Goal: Information Seeking & Learning: Learn about a topic

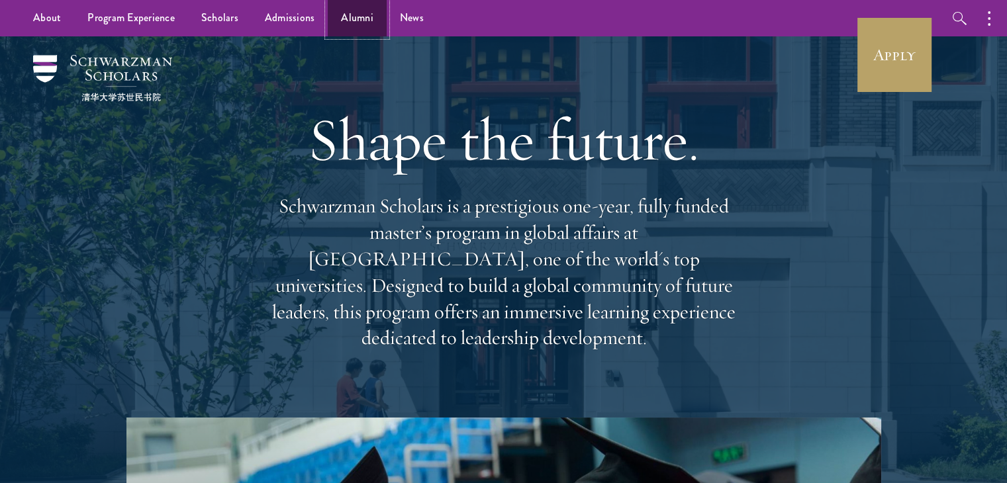
click at [344, 22] on link "Alumni" at bounding box center [357, 18] width 59 height 36
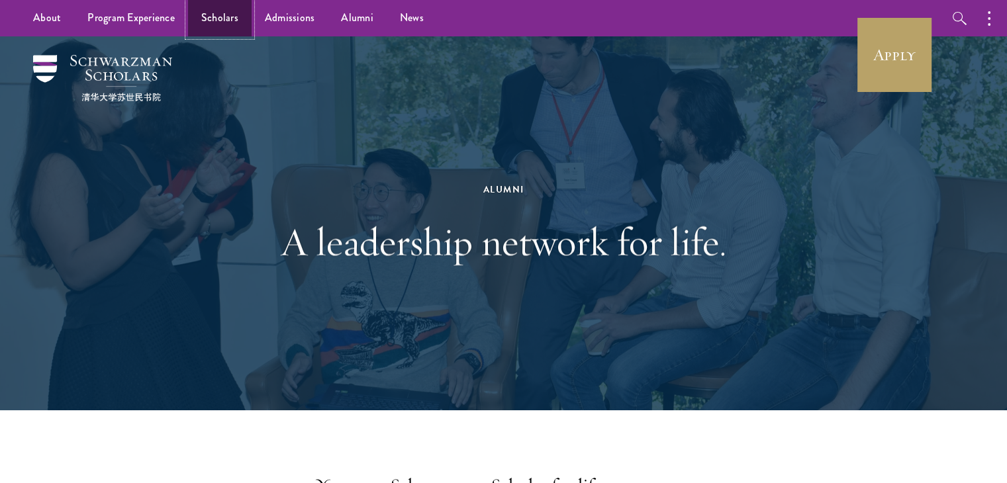
click at [229, 22] on link "Scholars" at bounding box center [220, 18] width 64 height 36
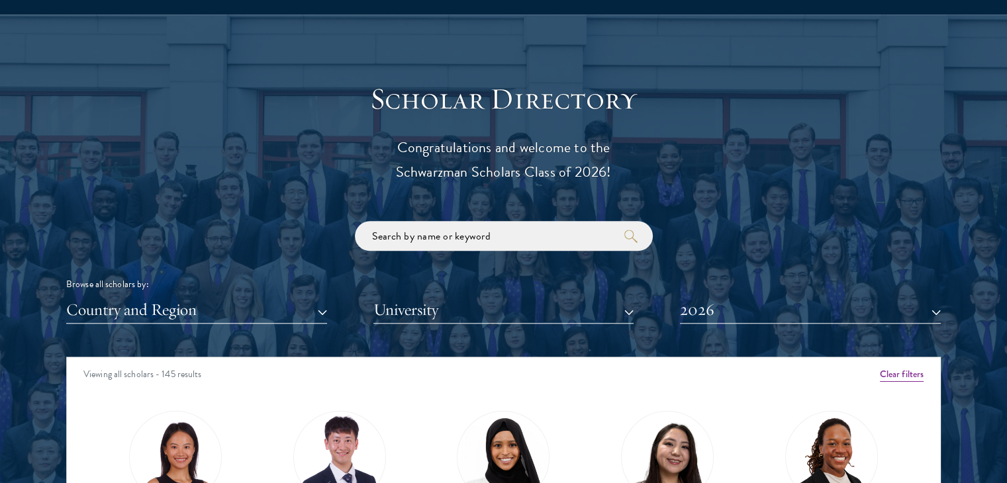
scroll to position [1594, 0]
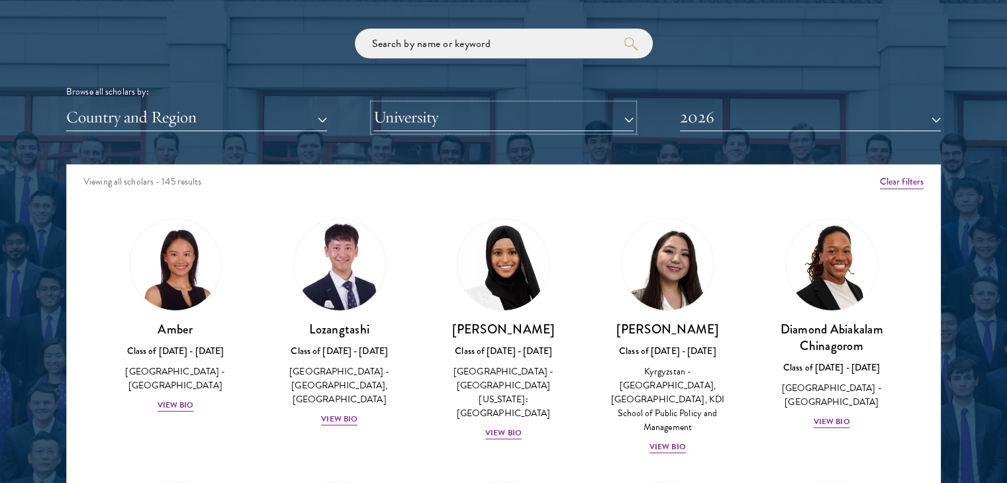
click at [435, 115] on button "University" at bounding box center [503, 117] width 261 height 27
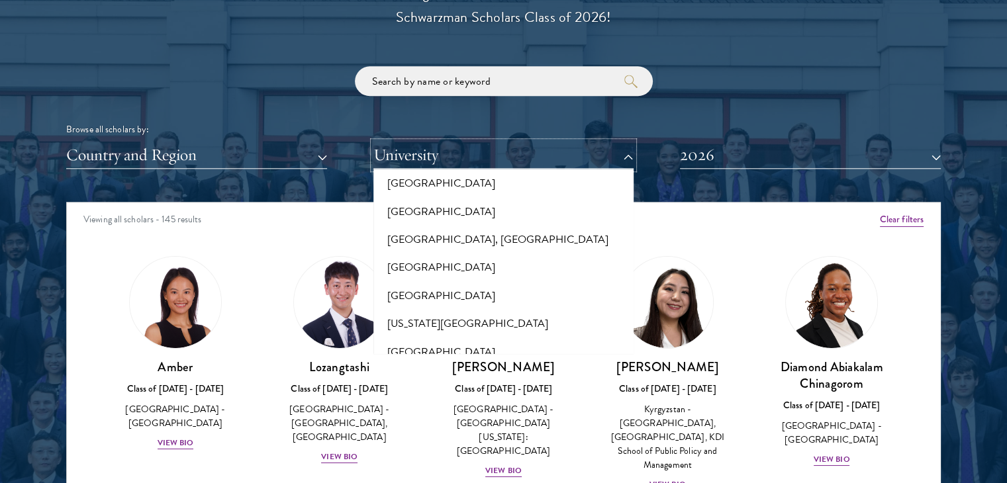
scroll to position [283, 0]
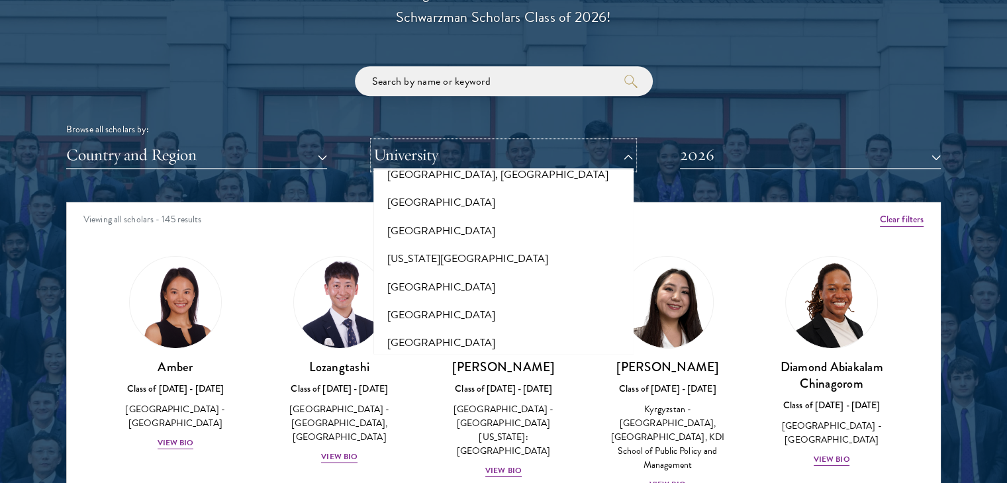
click at [440, 152] on button "University" at bounding box center [503, 155] width 261 height 27
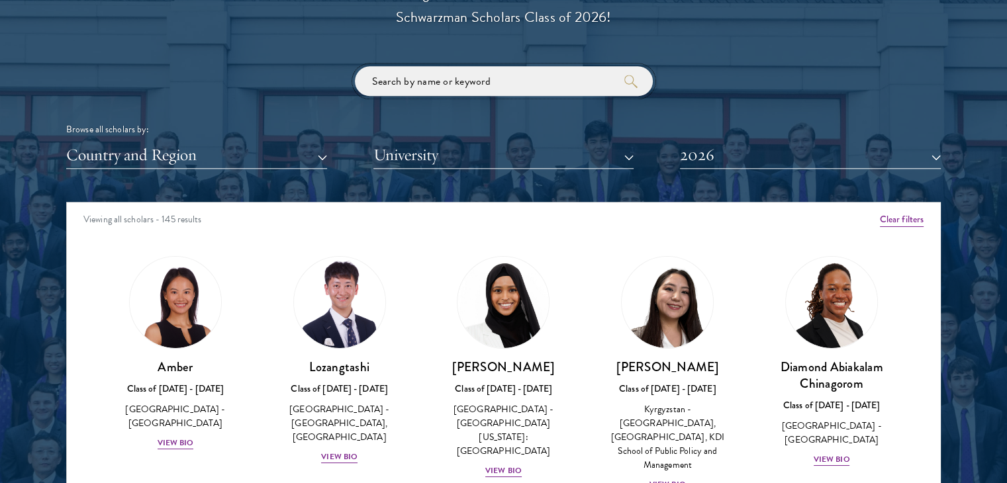
click at [418, 84] on input "search" at bounding box center [504, 81] width 298 height 30
type input "sciences po"
click button "submit" at bounding box center [0, 0] width 0 height 0
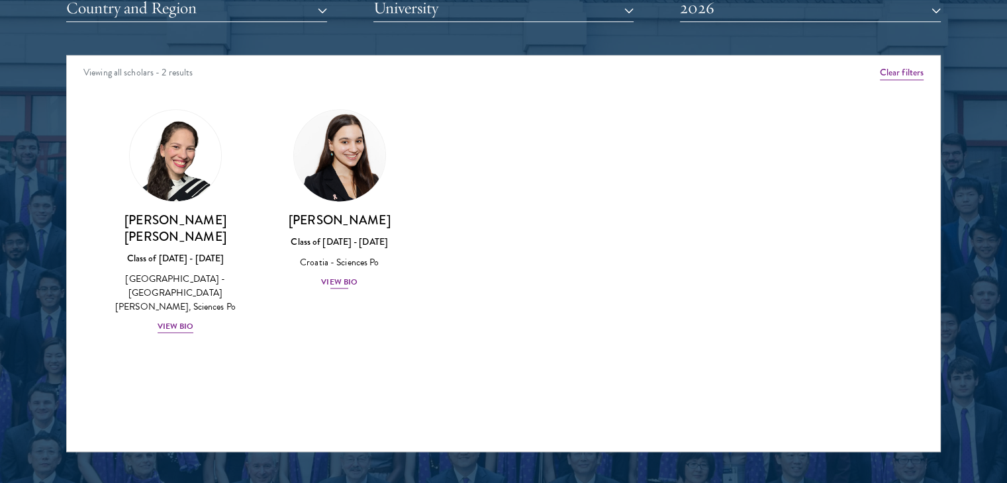
scroll to position [1705, 0]
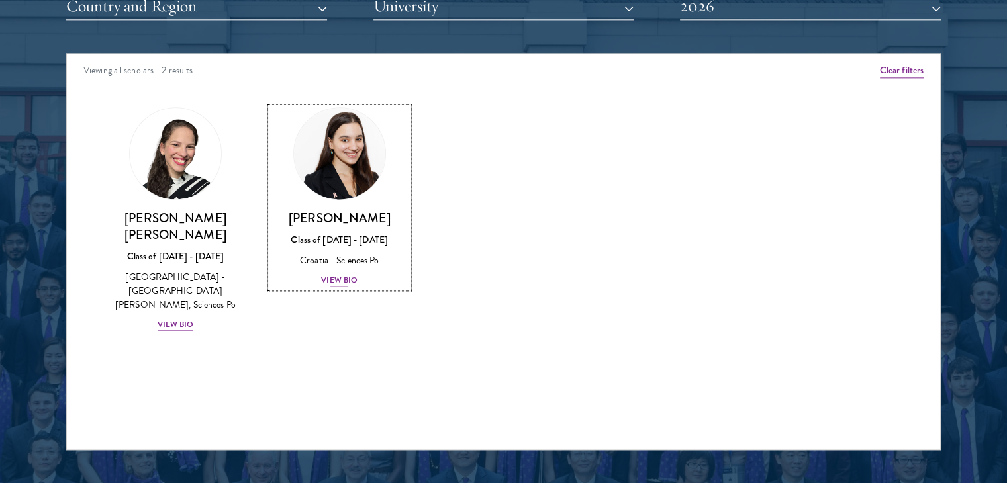
click at [328, 275] on div "View Bio" at bounding box center [339, 280] width 36 height 13
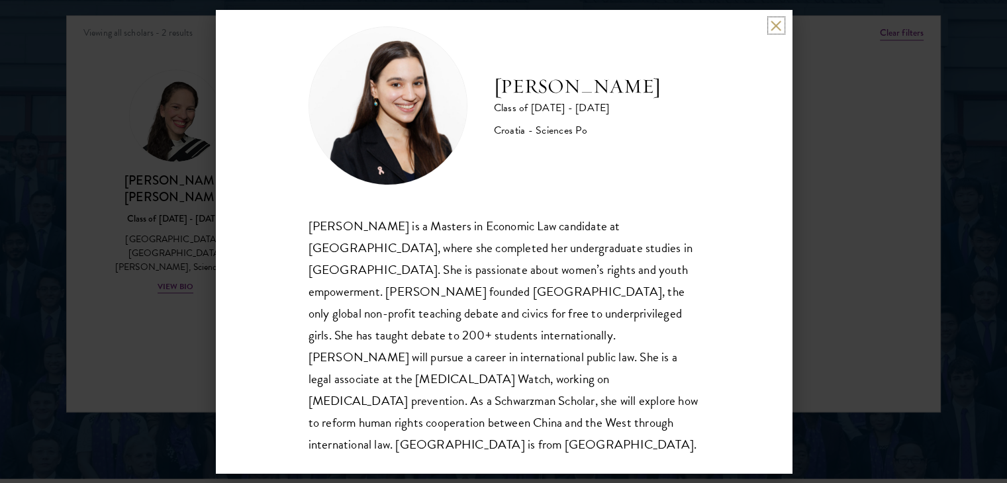
scroll to position [1745, 0]
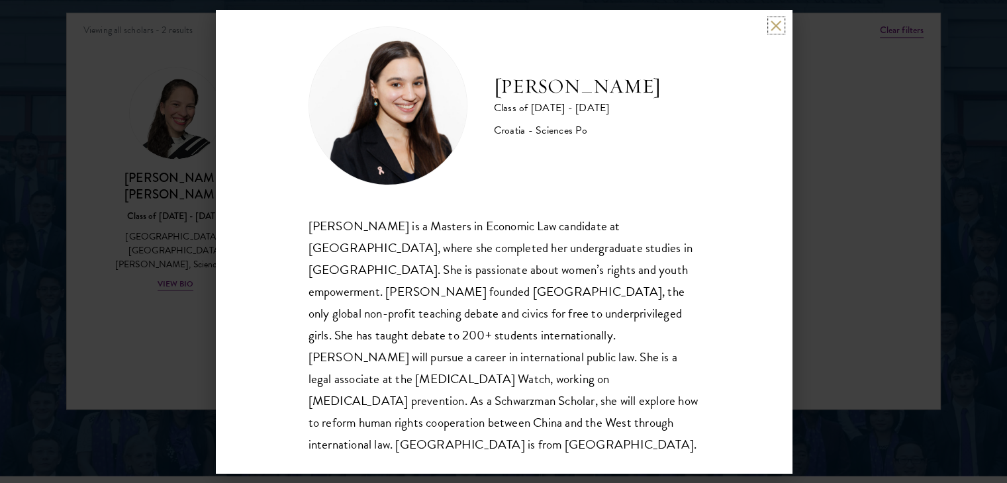
click at [772, 24] on button at bounding box center [776, 25] width 11 height 11
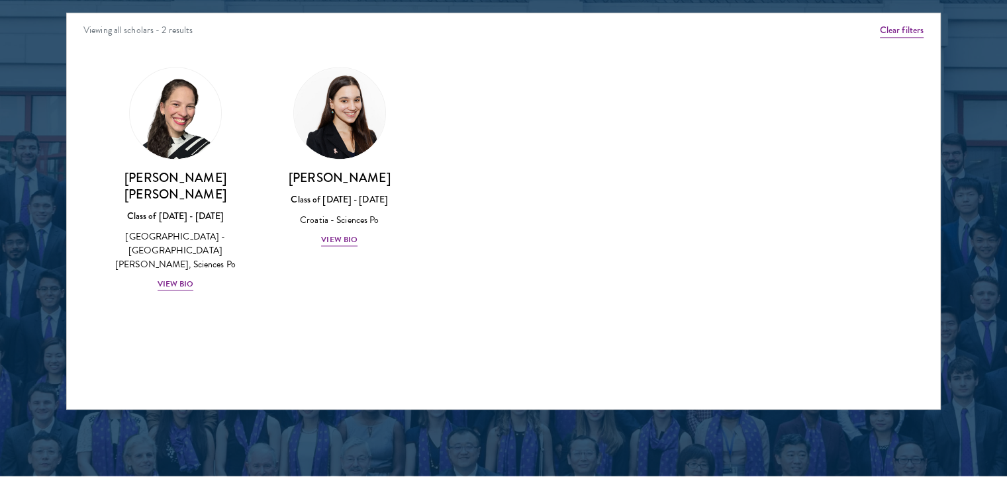
click at [182, 275] on div "Daniela Espinal Fondeur Class of 2025 - 2026 Dominican Republic - Universidad A…" at bounding box center [175, 180] width 164 height 252
click at [182, 278] on div "View Bio" at bounding box center [176, 284] width 36 height 13
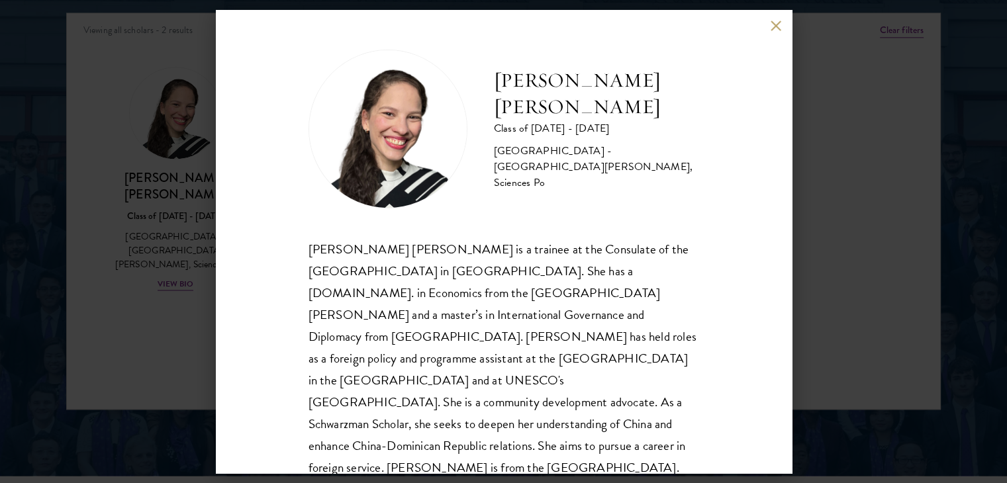
click at [773, 27] on button at bounding box center [776, 25] width 11 height 11
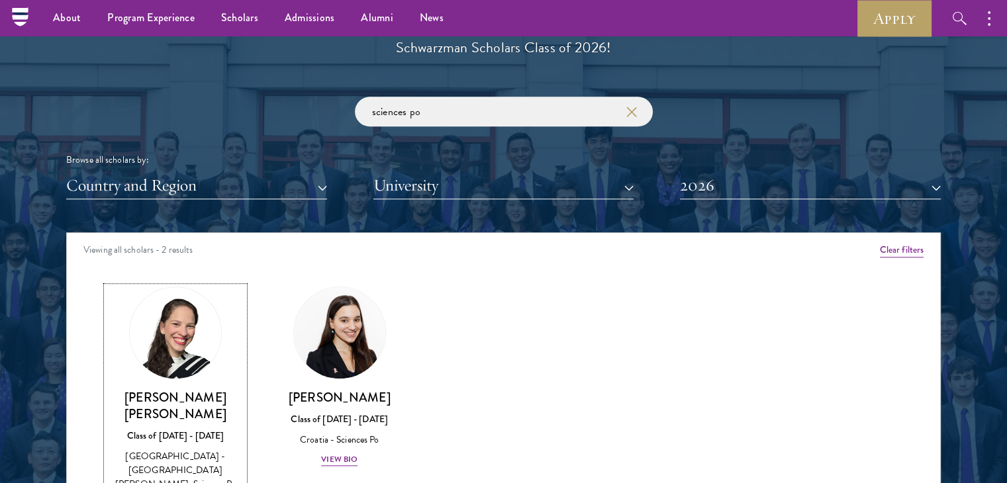
scroll to position [1524, 0]
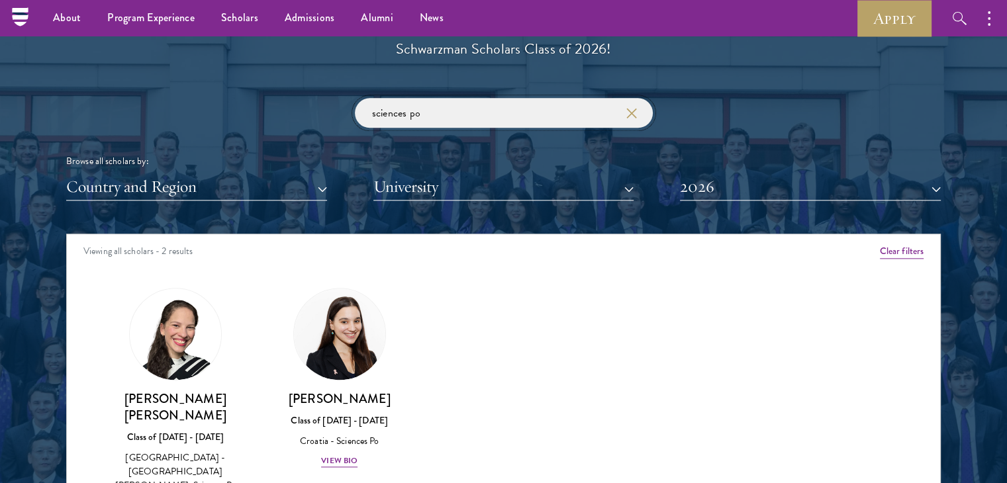
drag, startPoint x: 442, startPoint y: 115, endPoint x: 352, endPoint y: 109, distance: 90.2
click at [352, 109] on div "sciences po Browse all scholars by: Country and Region All Countries and Region…" at bounding box center [503, 149] width 875 height 103
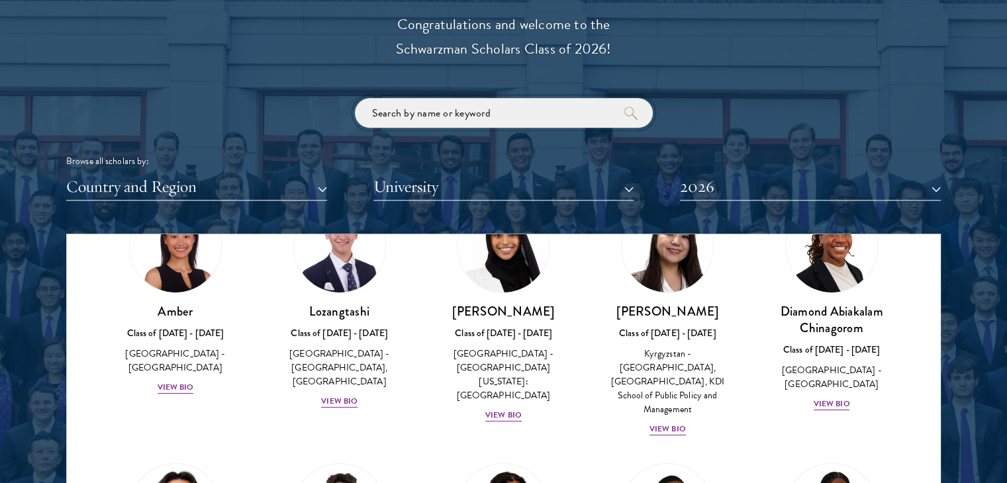
scroll to position [1670, 0]
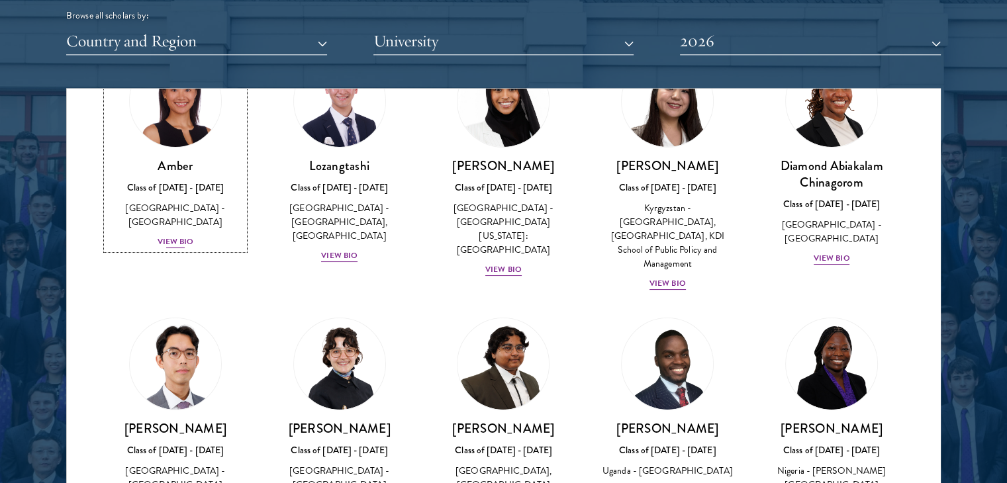
click at [187, 236] on div "View Bio" at bounding box center [176, 242] width 36 height 13
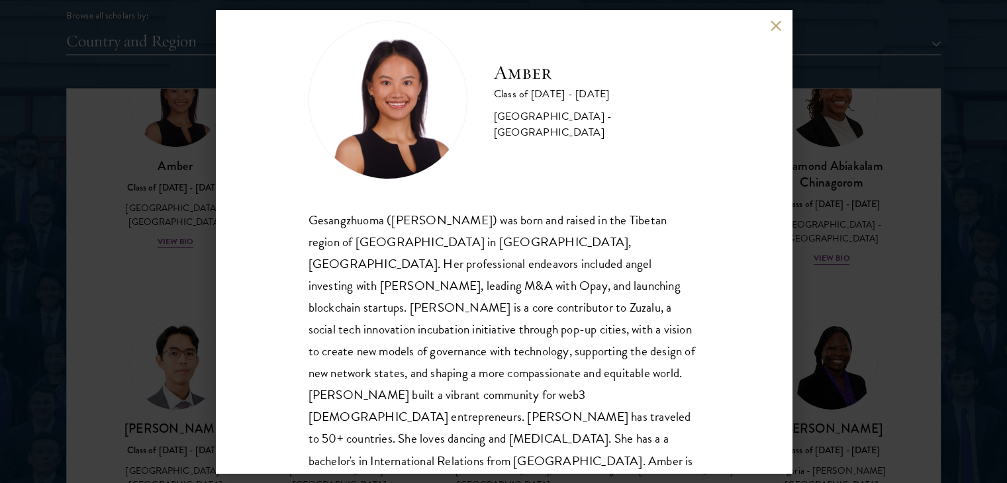
scroll to position [45, 0]
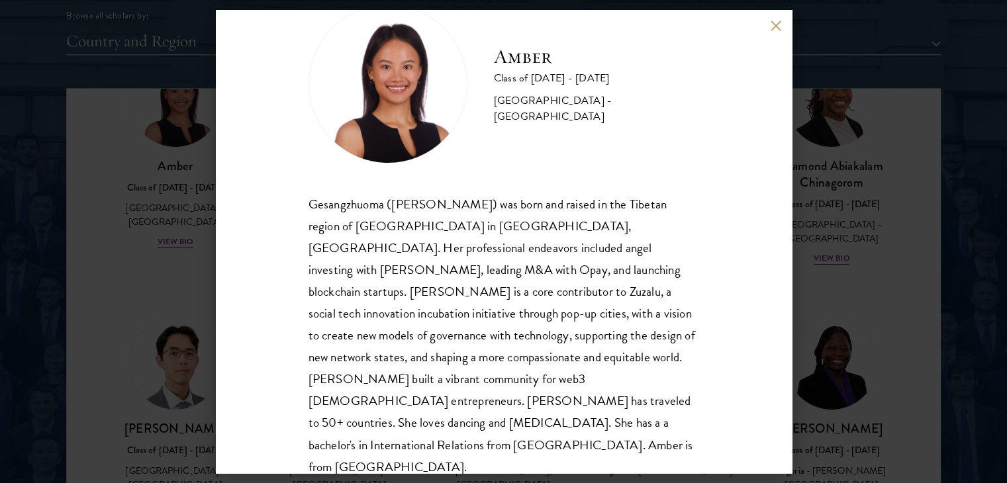
click at [767, 27] on div "Amber Class of 2025 - 2026 China - Peking University Gesangzhuoma (Amber) was b…" at bounding box center [504, 241] width 576 height 463
click at [769, 26] on div "Amber Class of 2025 - 2026 China - Peking University Gesangzhuoma (Amber) was b…" at bounding box center [504, 241] width 576 height 463
click at [776, 23] on button at bounding box center [776, 25] width 11 height 11
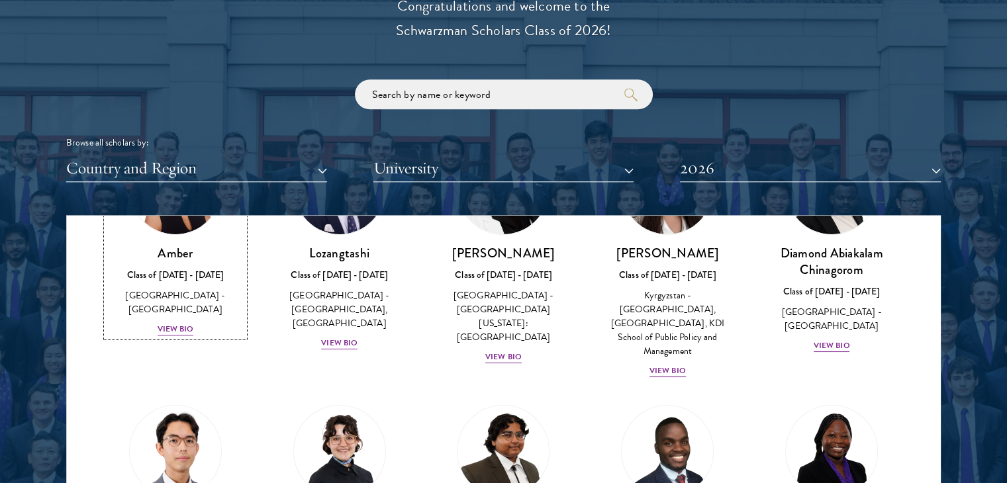
scroll to position [128, 0]
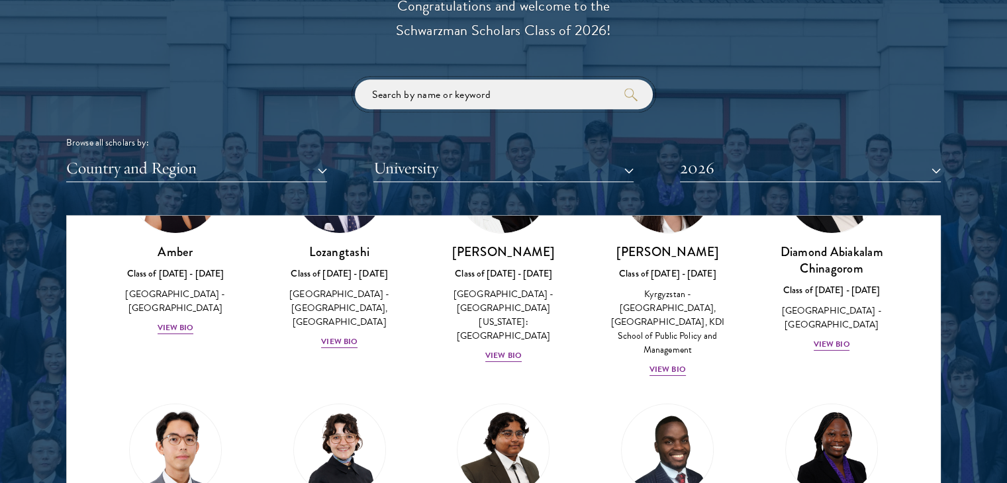
click at [461, 98] on input "search" at bounding box center [504, 94] width 298 height 30
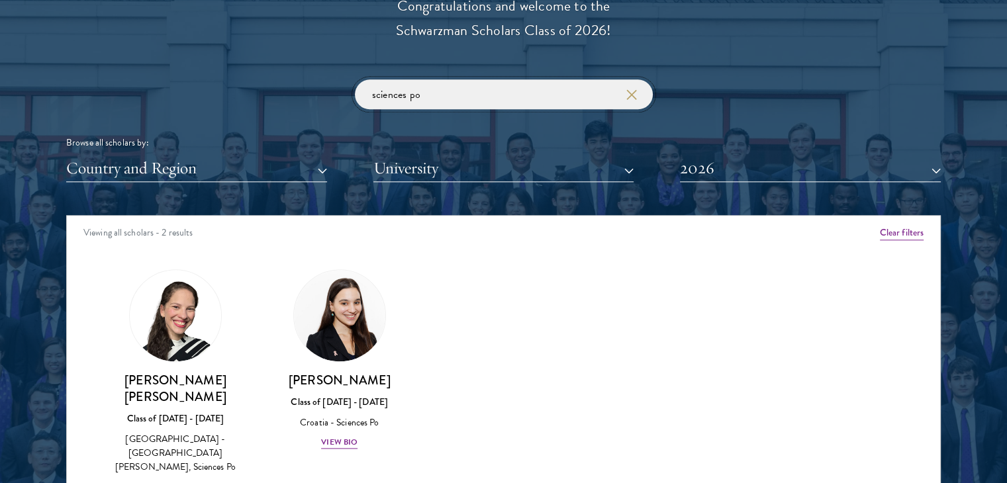
type input "sciences po"
click at [733, 175] on button "2026" at bounding box center [810, 168] width 261 height 27
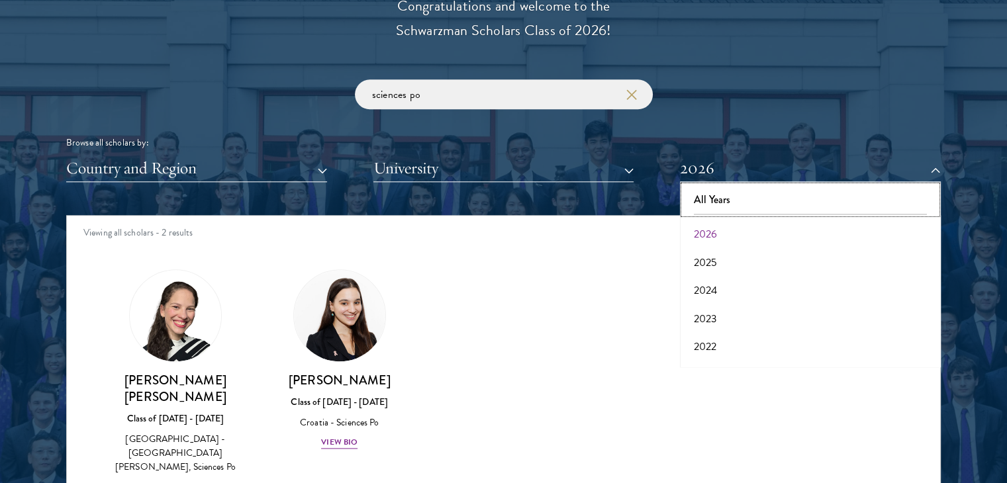
click at [731, 196] on button "All Years" at bounding box center [810, 200] width 253 height 28
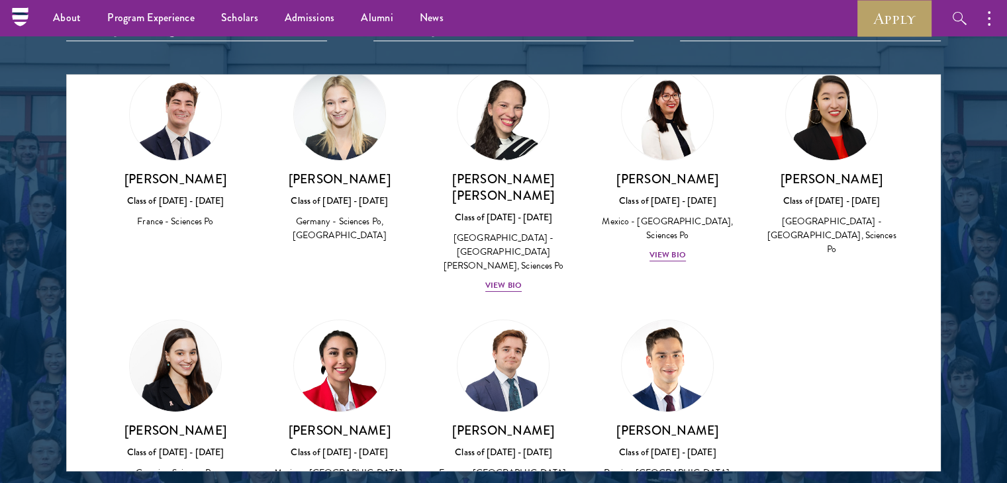
scroll to position [138, 0]
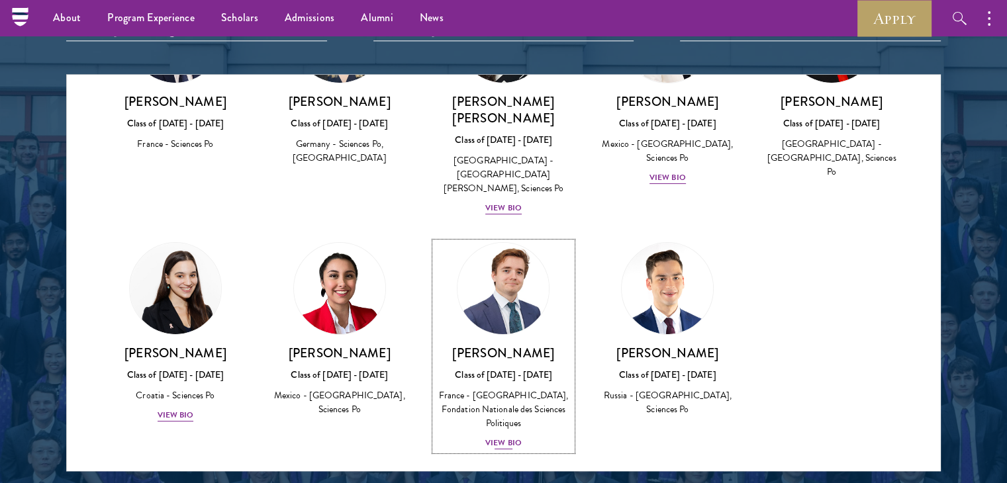
click at [497, 437] on div "View Bio" at bounding box center [503, 443] width 36 height 13
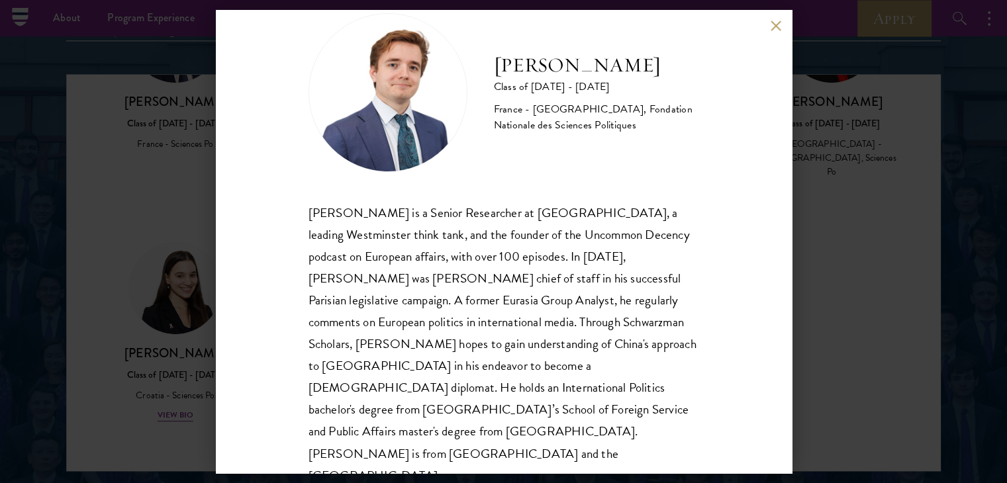
scroll to position [45, 0]
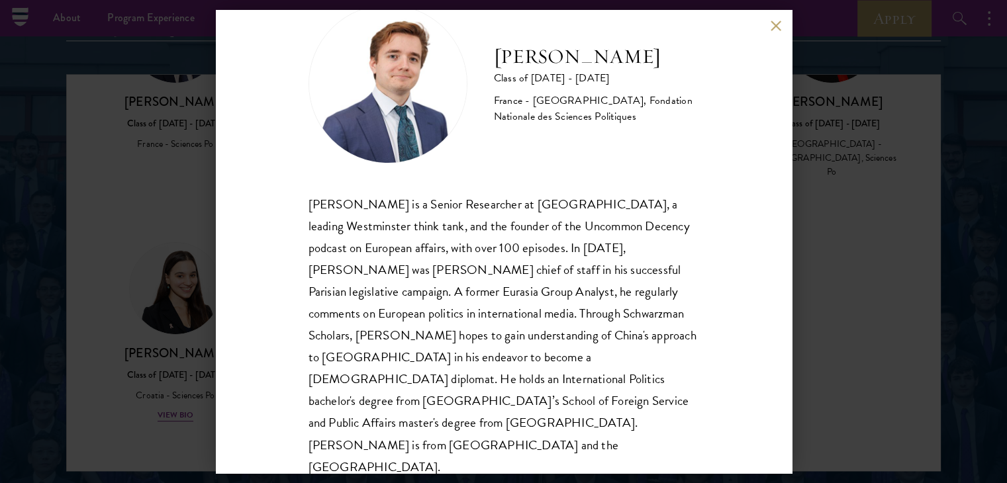
click at [758, 26] on div "François Valentin Class of 2024 - 2025 France - Georgetown University, Fondatio…" at bounding box center [504, 241] width 576 height 463
click at [773, 23] on button at bounding box center [776, 25] width 11 height 11
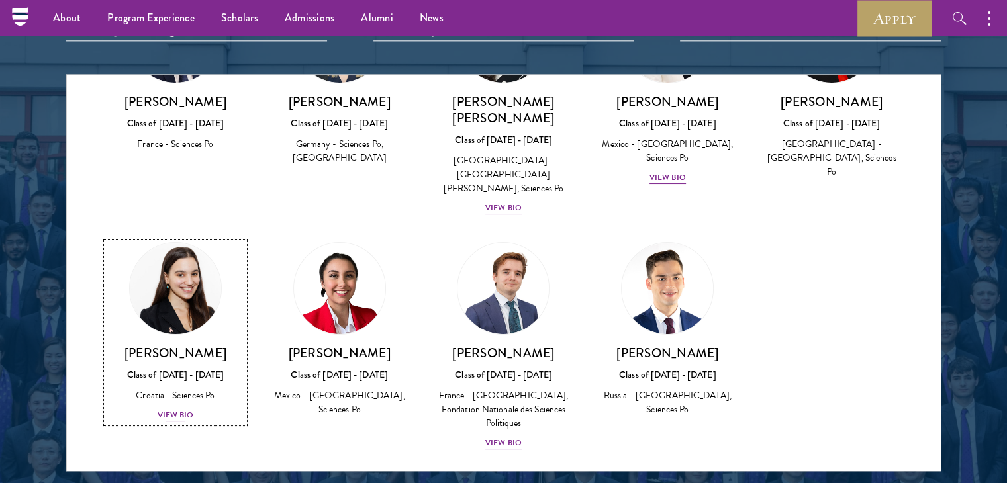
click at [173, 409] on div "View Bio" at bounding box center [176, 415] width 36 height 13
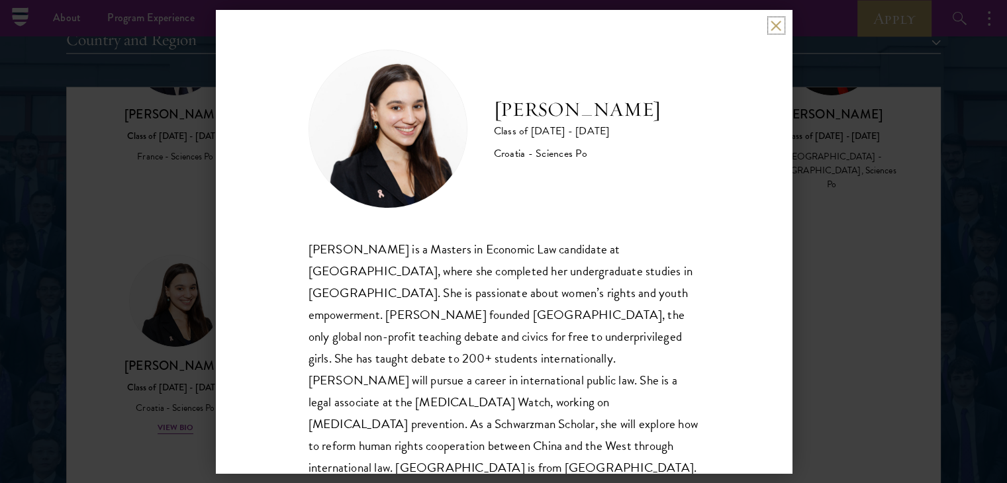
scroll to position [23, 0]
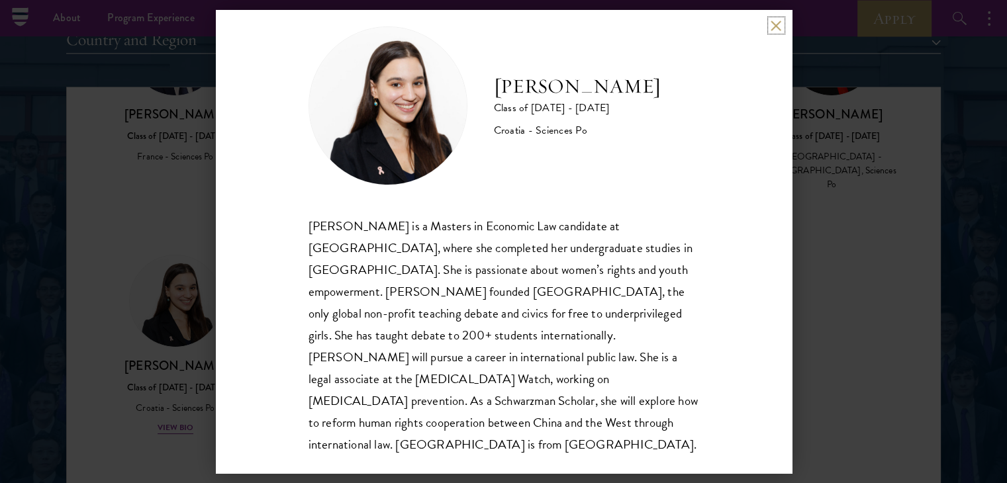
click at [775, 28] on button at bounding box center [776, 25] width 11 height 11
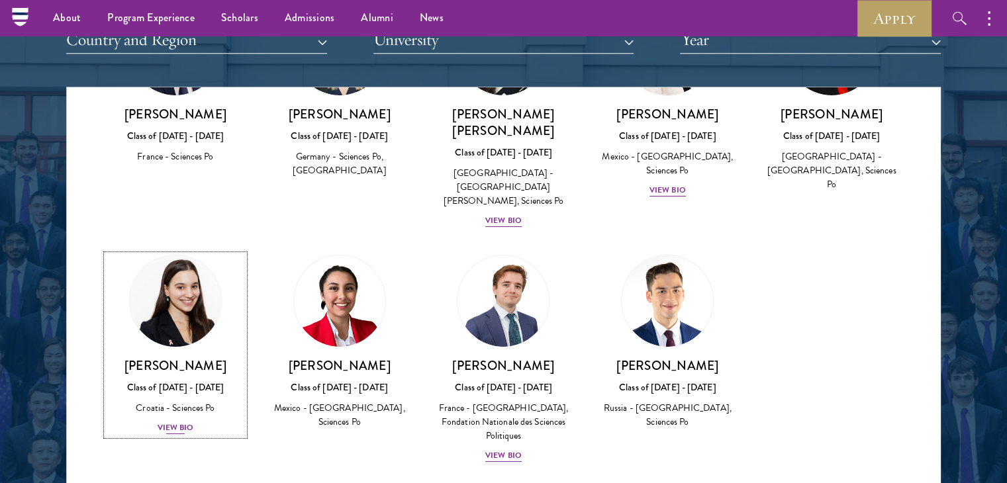
click at [169, 422] on div "View Bio" at bounding box center [176, 428] width 36 height 13
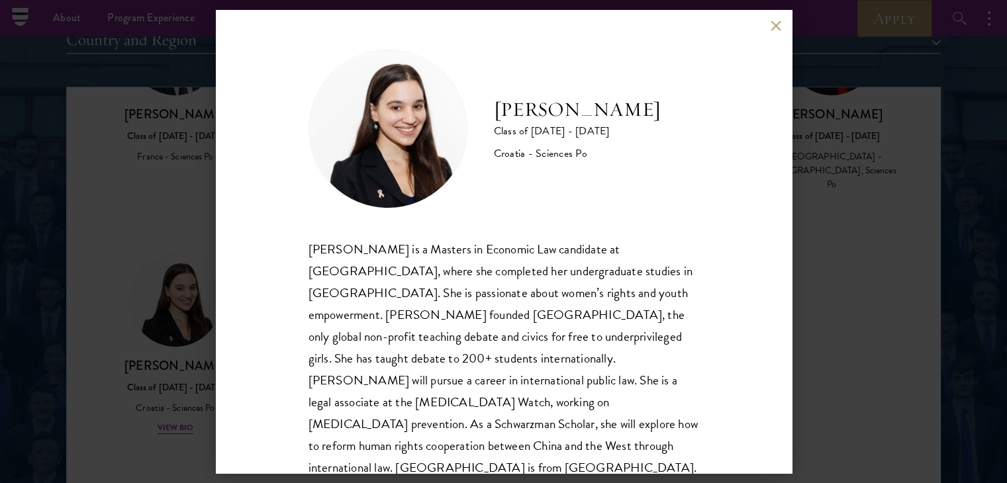
click at [814, 154] on div "Gabrijela Papec Class of 2025 - 2026 Croatia - Sciences Po Gabrijela Papec is a…" at bounding box center [503, 241] width 1007 height 483
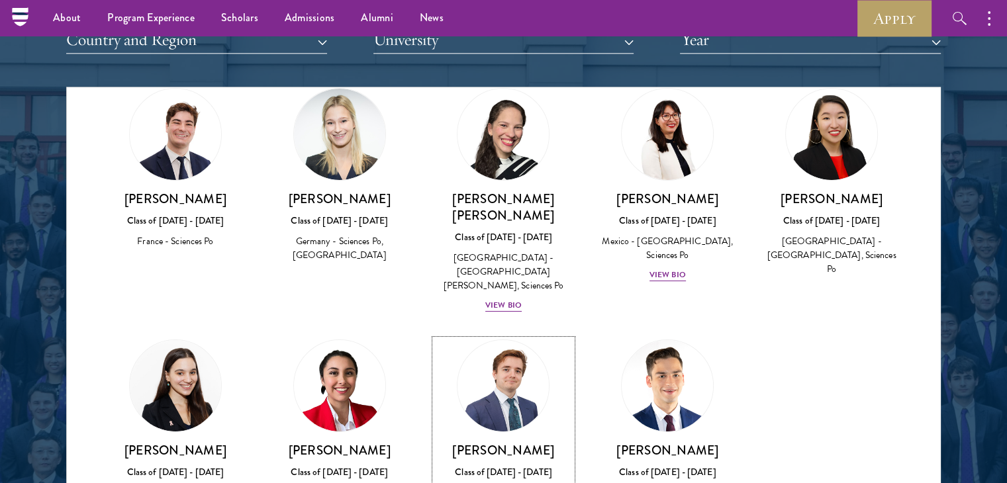
scroll to position [101, 0]
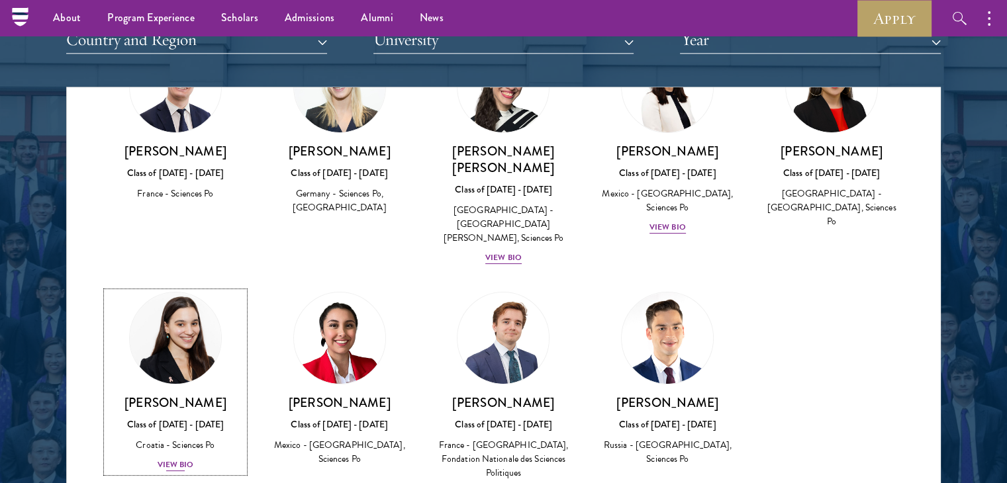
click at [180, 459] on div "View Bio" at bounding box center [176, 465] width 36 height 13
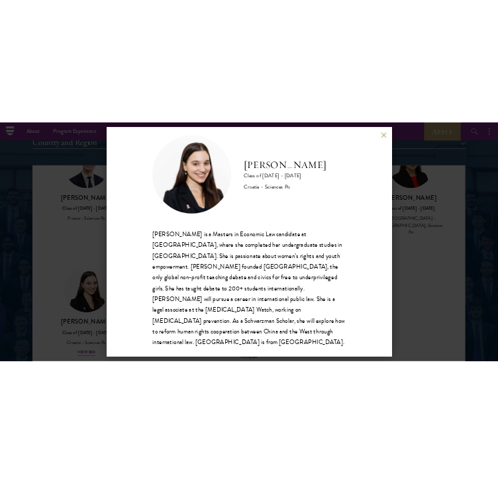
scroll to position [23, 0]
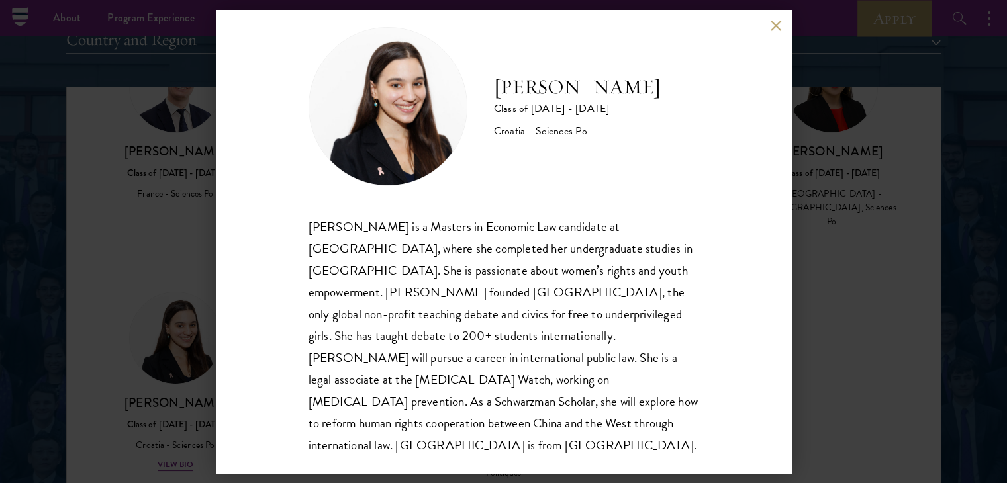
click at [772, 29] on button at bounding box center [776, 25] width 11 height 11
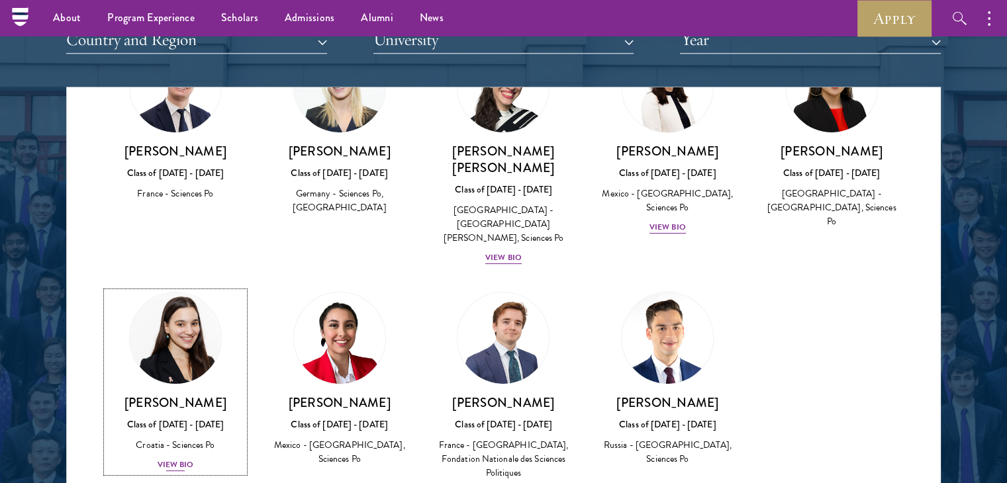
click at [166, 438] on div "Gabrijela Papec Class of 2025 - 2026 Croatia - Sciences Po View Bio" at bounding box center [176, 434] width 138 height 78
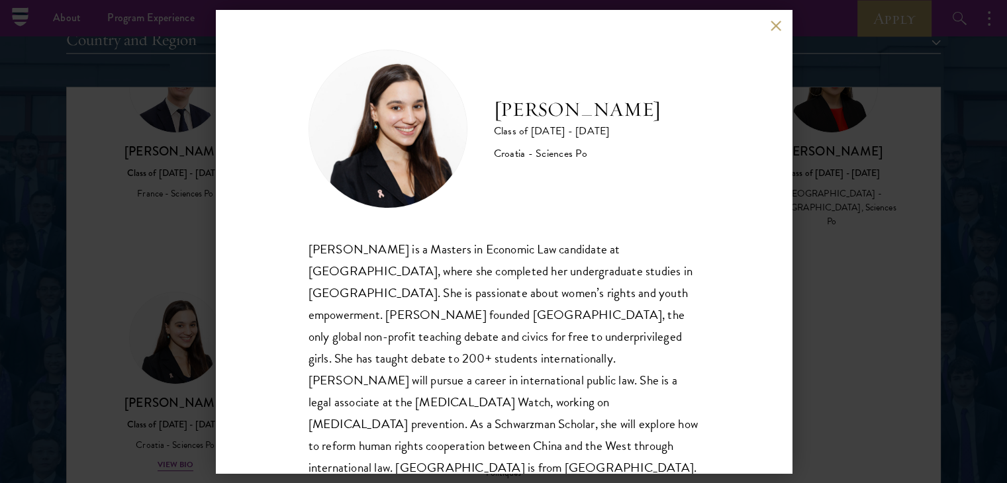
click at [774, 32] on div "Gabrijela Papec Class of 2025 - 2026 Croatia - Sciences Po Gabrijela Papec is a…" at bounding box center [504, 241] width 576 height 463
click at [772, 25] on button at bounding box center [776, 25] width 11 height 11
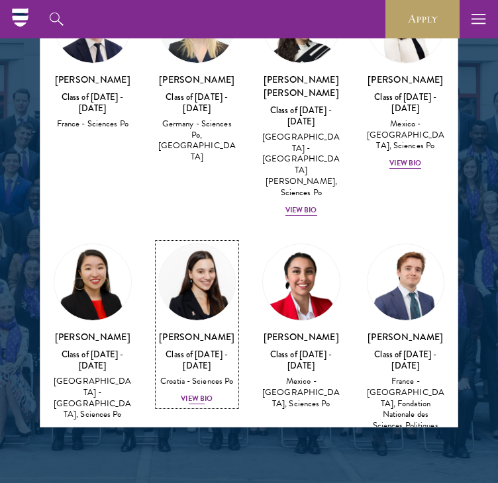
click at [191, 394] on div "View Bio" at bounding box center [197, 399] width 32 height 11
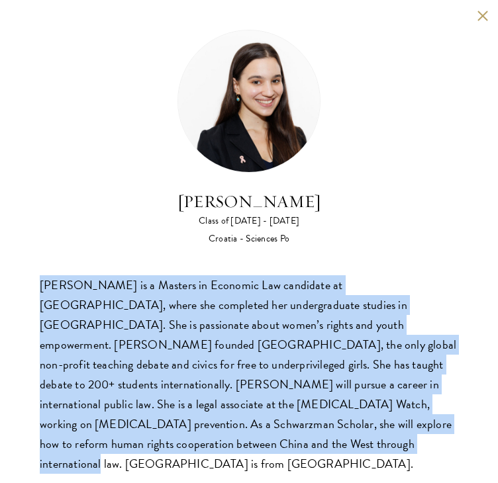
drag, startPoint x: 95, startPoint y: 422, endPoint x: 13, endPoint y: 264, distance: 178.3
click at [13, 264] on div "Gabrijela Papec Class of 2025 - 2026 Croatia - Sciences Po Gabrijela Papec is a…" at bounding box center [249, 252] width 498 height 504
copy div "Gabrijela Papec is a Masters in Economic Law candidate at Sciences Po, where sh…"
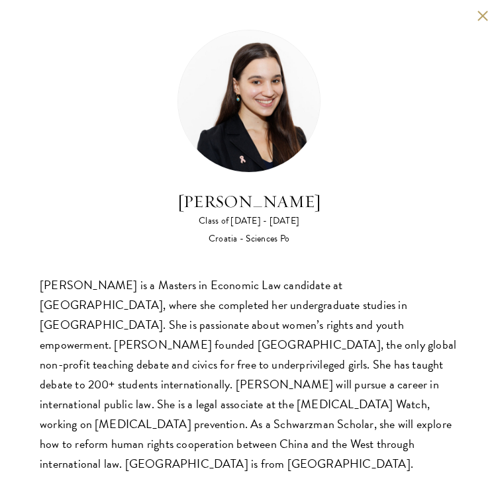
click at [477, 21] on div "Gabrijela Papec Class of 2025 - 2026 Croatia - Sciences Po Gabrijela Papec is a…" at bounding box center [249, 252] width 498 height 504
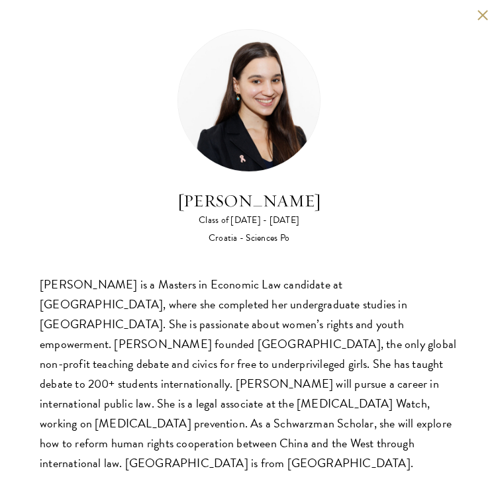
scroll to position [1756, 0]
click at [477, 21] on div "Gabrijela Papec Class of 2025 - 2026 Croatia - Sciences Po Gabrijela Papec is a…" at bounding box center [249, 251] width 498 height 504
click at [477, 10] on button at bounding box center [482, 14] width 11 height 11
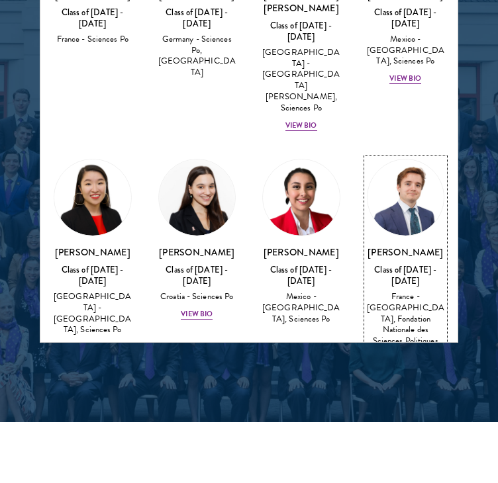
click at [391, 354] on div "View Bio" at bounding box center [405, 359] width 32 height 11
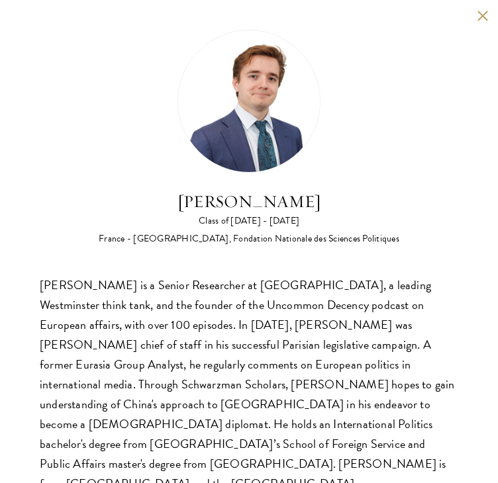
scroll to position [1, 0]
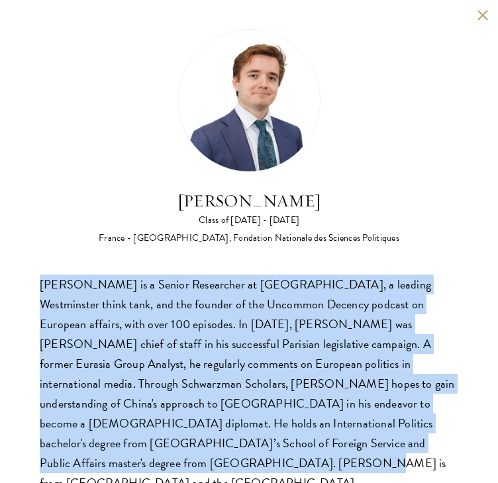
drag, startPoint x: 371, startPoint y: 448, endPoint x: 3, endPoint y: 287, distance: 401.7
click at [3, 287] on div "François Valentin Class of 2024 - 2025 France - Georgetown University, Fondatio…" at bounding box center [249, 261] width 498 height 524
copy div "François Valentin is a Senior Researcher at Onward, a leading Westminster think…"
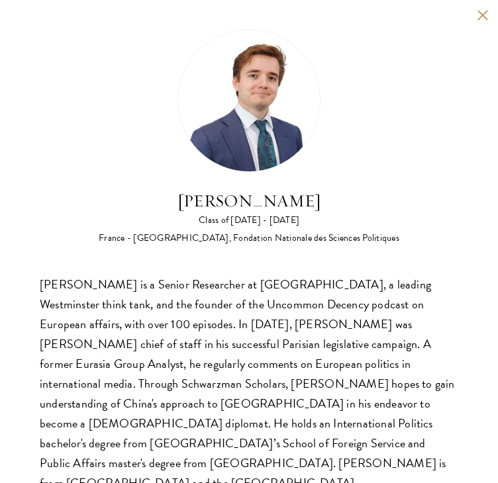
click at [463, 18] on div "François Valentin Class of 2024 - 2025 France - Georgetown University, Fondatio…" at bounding box center [249, 261] width 498 height 524
click at [477, 17] on button at bounding box center [482, 14] width 11 height 11
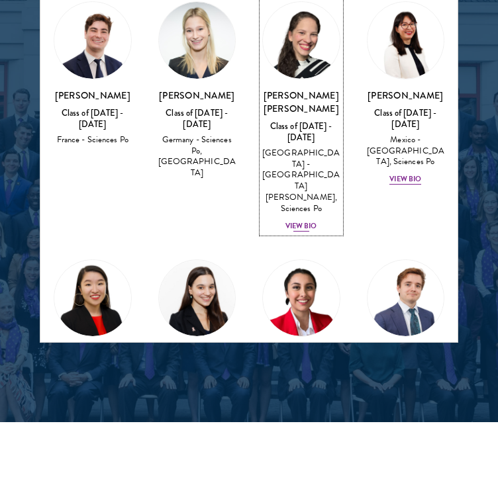
click at [289, 221] on div "View Bio" at bounding box center [301, 226] width 32 height 11
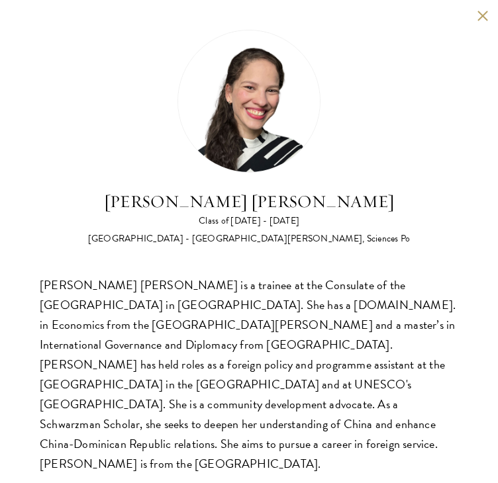
scroll to position [1862, 0]
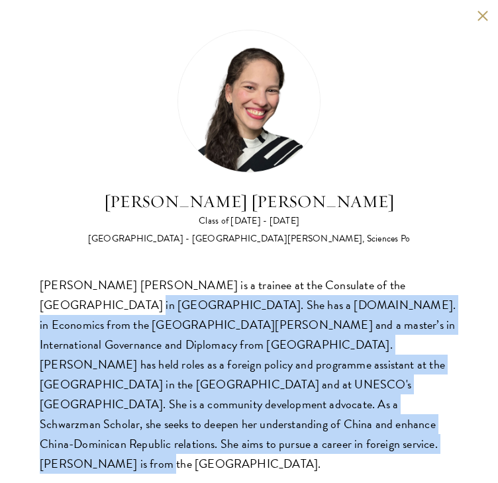
drag, startPoint x: 405, startPoint y: 428, endPoint x: 17, endPoint y: 295, distance: 410.2
click at [17, 295] on div "Daniela Espinal Fondeur Class of 2025 - 2026 Dominican Republic - Universidad A…" at bounding box center [249, 252] width 498 height 504
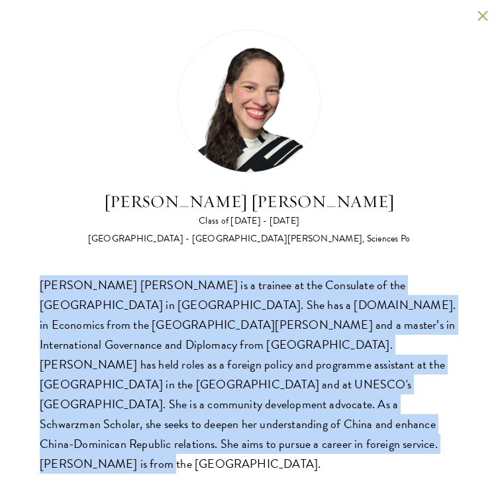
copy div "Daniela Espinal Fondeur is a trainee at the Consulate of the Dominican Republic…"
click at [479, 17] on button at bounding box center [482, 15] width 11 height 11
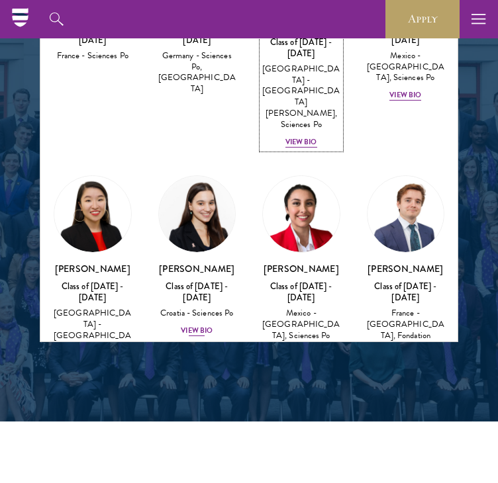
scroll to position [84, 0]
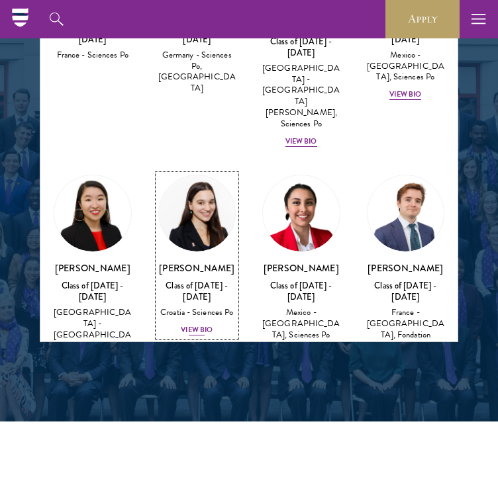
click at [191, 325] on div "View Bio" at bounding box center [197, 330] width 32 height 11
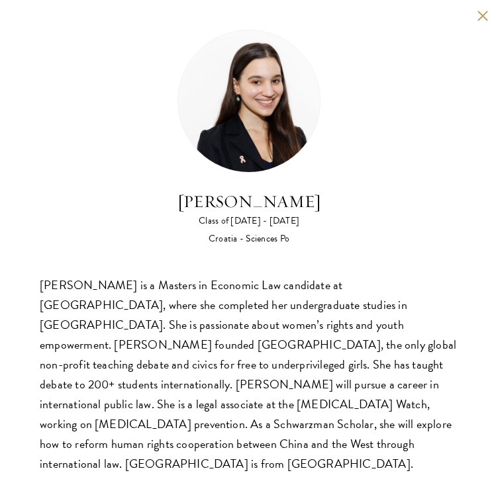
scroll to position [1, 0]
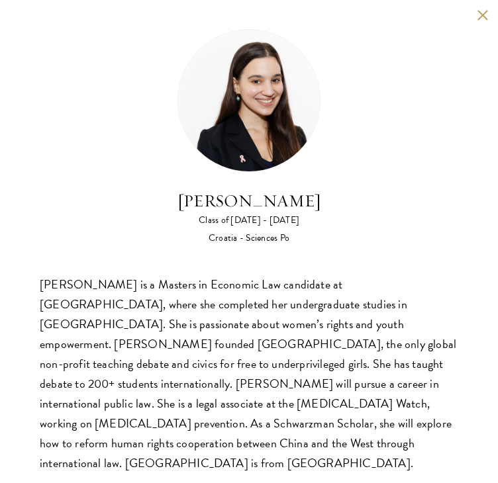
click at [465, 14] on div "Gabrijela Papec Class of 2025 - 2026 Croatia - Sciences Po Gabrijela Papec is a…" at bounding box center [249, 251] width 498 height 504
click at [477, 14] on button at bounding box center [482, 14] width 11 height 11
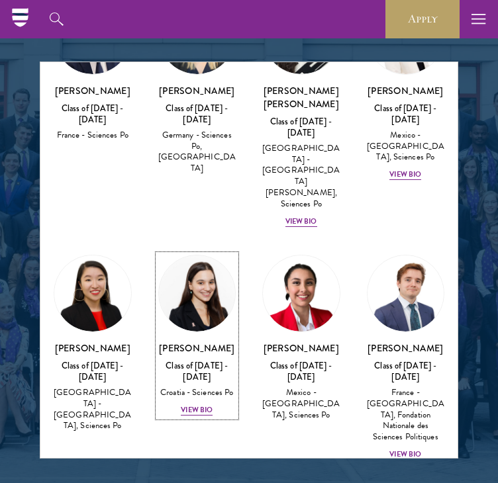
scroll to position [121, 0]
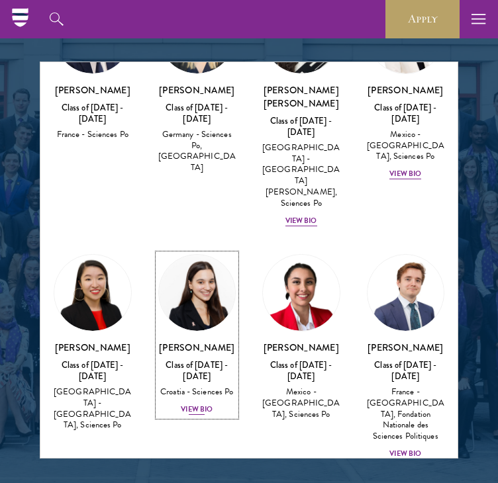
click at [192, 405] on div "View Bio" at bounding box center [197, 410] width 32 height 11
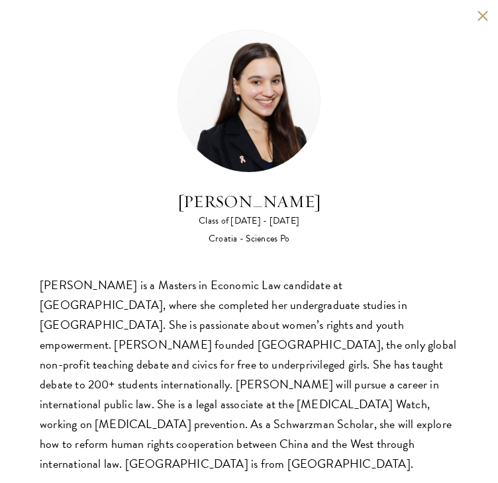
scroll to position [1, 0]
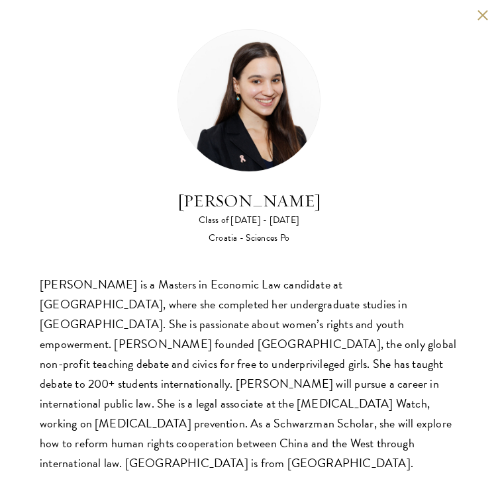
click at [477, 12] on button at bounding box center [482, 14] width 11 height 11
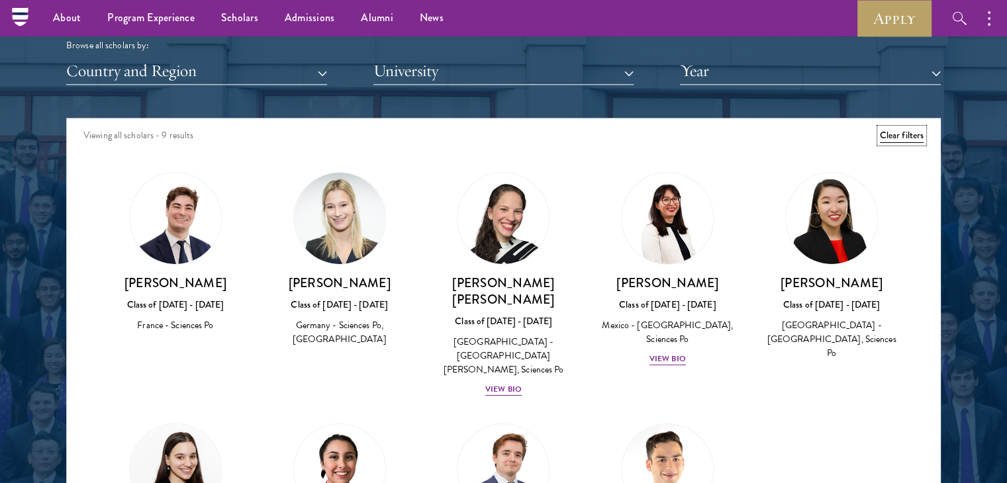
click at [900, 134] on button "Clear filters" at bounding box center [902, 135] width 44 height 15
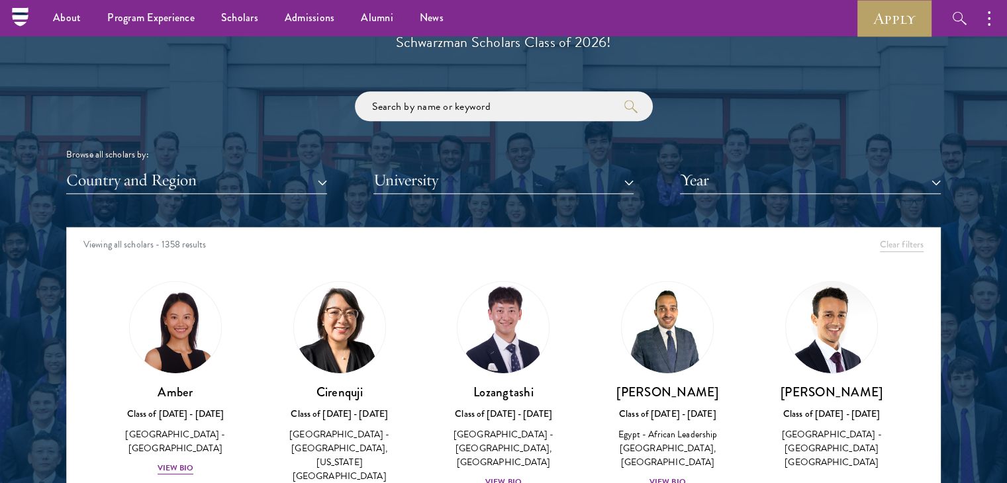
scroll to position [1503, 0]
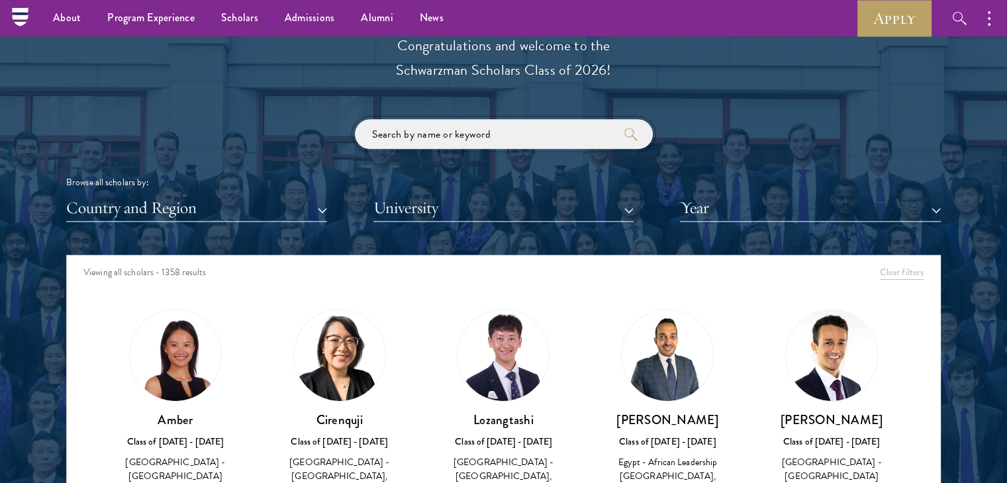
click at [546, 139] on input "search" at bounding box center [504, 134] width 298 height 30
type input "willie"
click button "submit" at bounding box center [0, 0] width 0 height 0
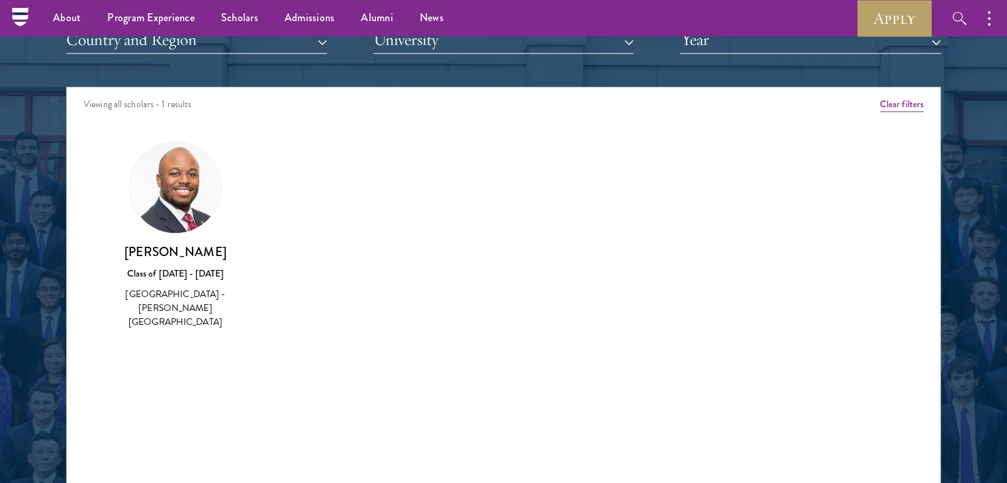
scroll to position [1495, 0]
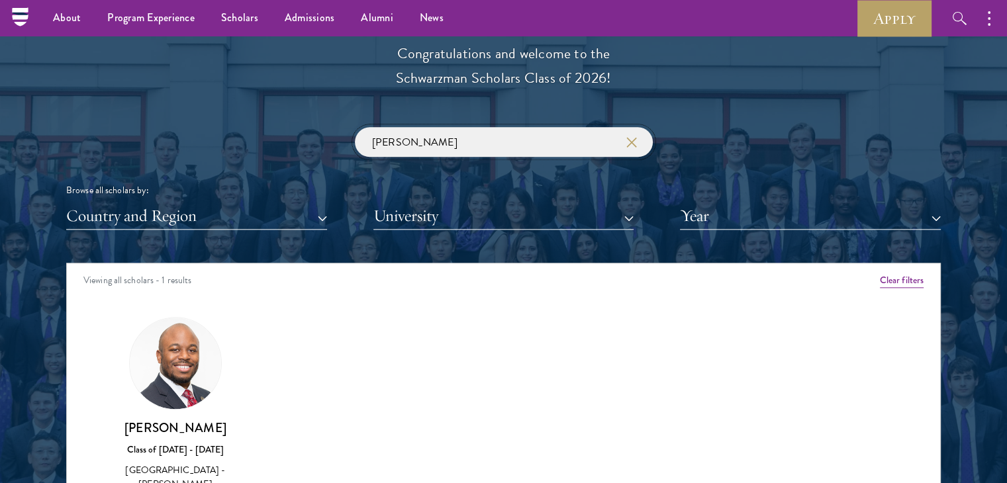
drag, startPoint x: 365, startPoint y: 143, endPoint x: 322, endPoint y: 141, distance: 43.1
click at [322, 141] on div "willie Browse all scholars by: Country and Region All Countries and Regions Afg…" at bounding box center [503, 178] width 875 height 103
click at [624, 136] on button "submit" at bounding box center [630, 142] width 13 height 13
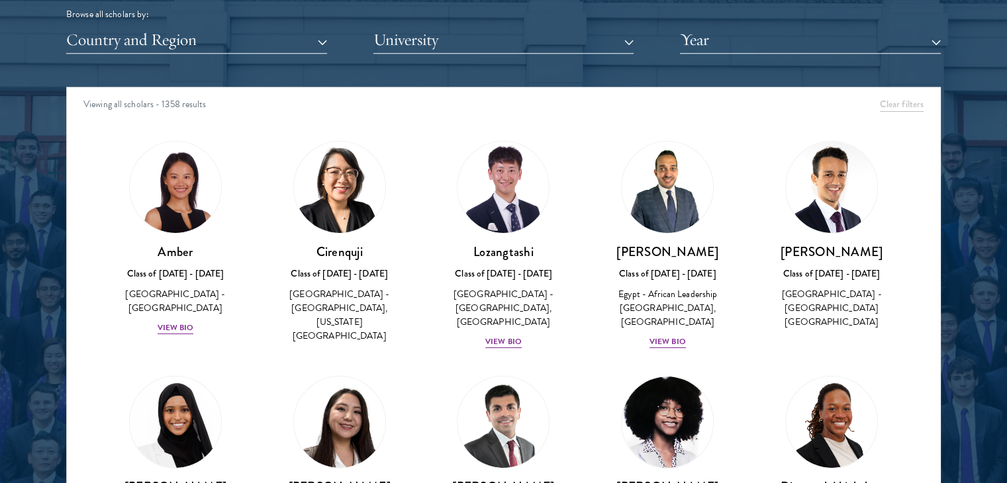
scroll to position [1670, 0]
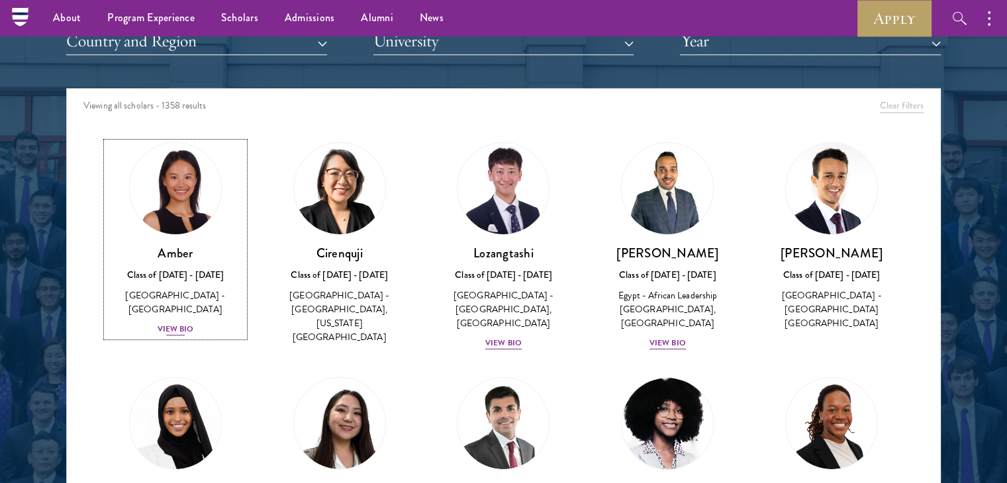
click at [171, 305] on div "Amber Class of 2025 - 2026 China - Peking University View Bio" at bounding box center [176, 291] width 138 height 92
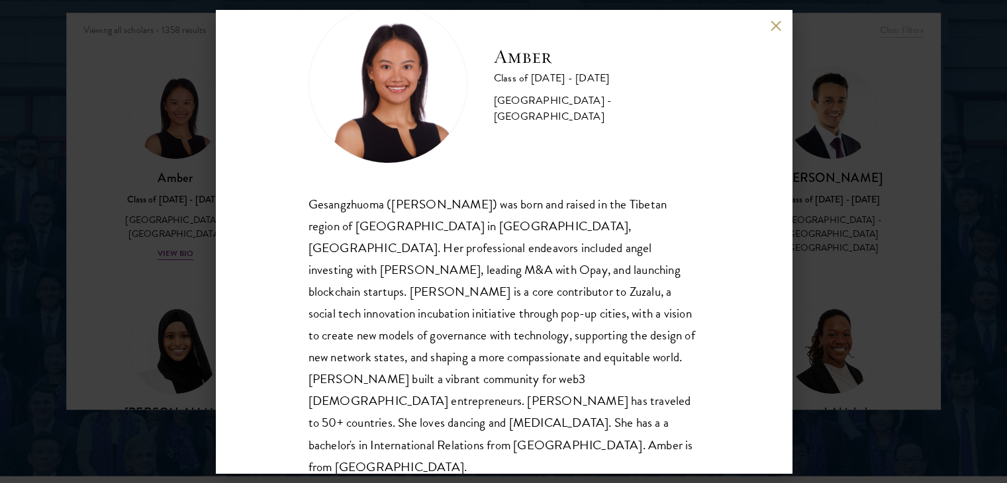
scroll to position [1746, 0]
click at [768, 30] on div "Amber Class of 2025 - 2026 China - Peking University Gesangzhuoma (Amber) was b…" at bounding box center [504, 241] width 576 height 463
click at [774, 29] on button at bounding box center [776, 25] width 11 height 11
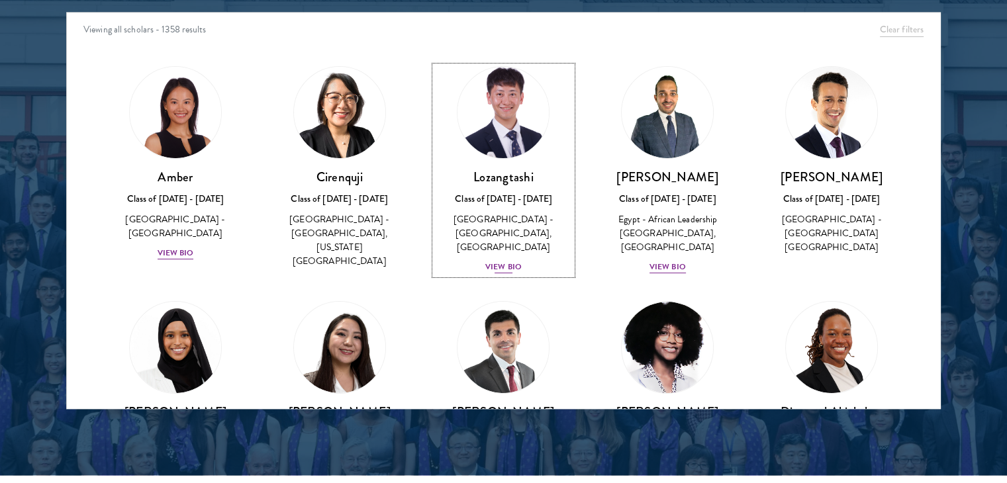
click at [510, 254] on div "Lozangtashi Class of 2025 - 2026 China - South-Central Minzu University, Beijin…" at bounding box center [504, 222] width 138 height 106
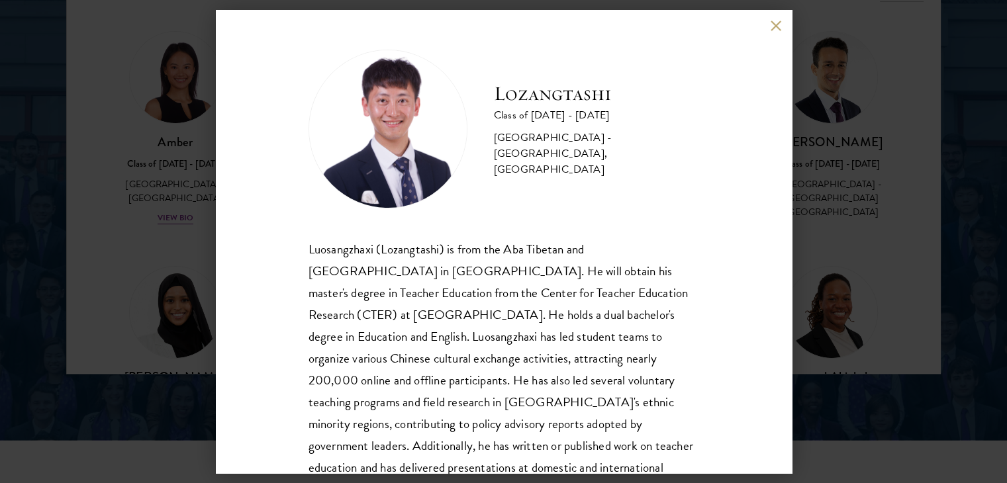
click at [771, 26] on button at bounding box center [776, 25] width 11 height 11
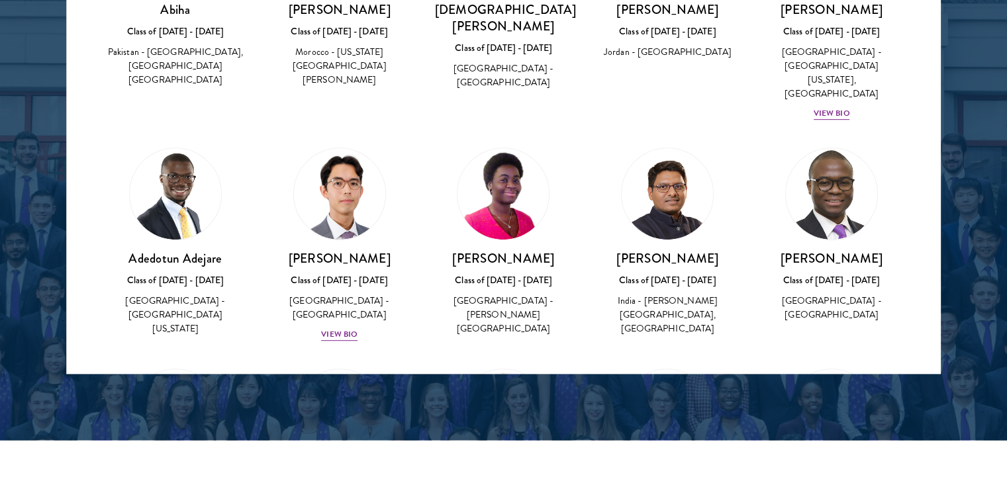
scroll to position [632, 0]
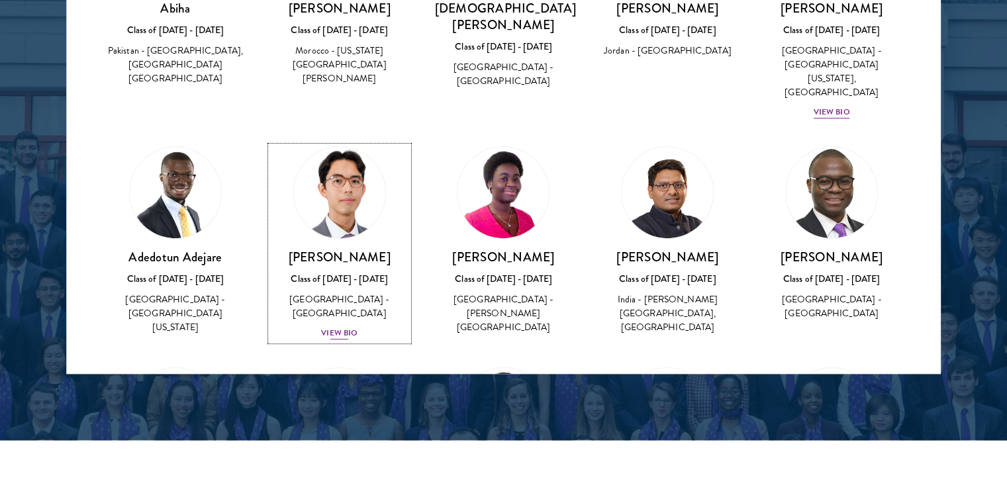
click at [324, 327] on div "View Bio" at bounding box center [339, 333] width 36 height 13
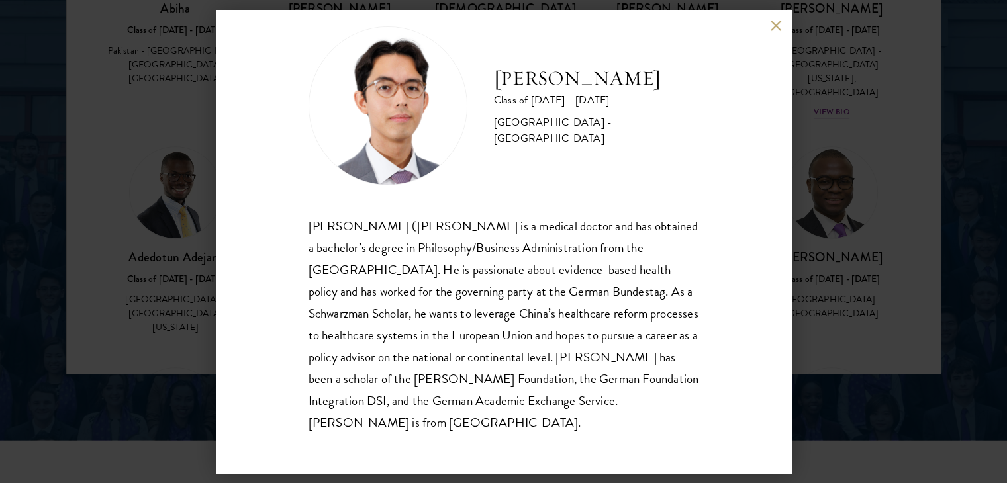
scroll to position [1817, 0]
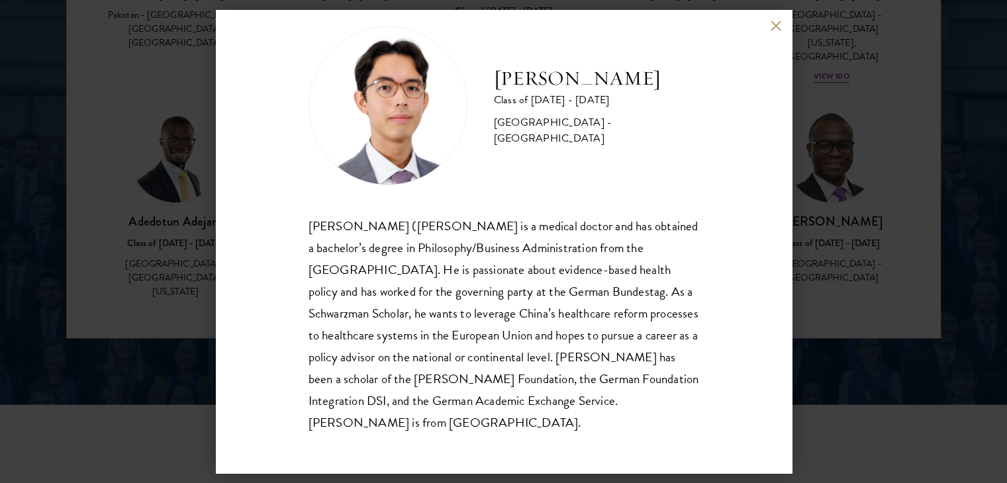
click at [771, 30] on button at bounding box center [776, 25] width 11 height 11
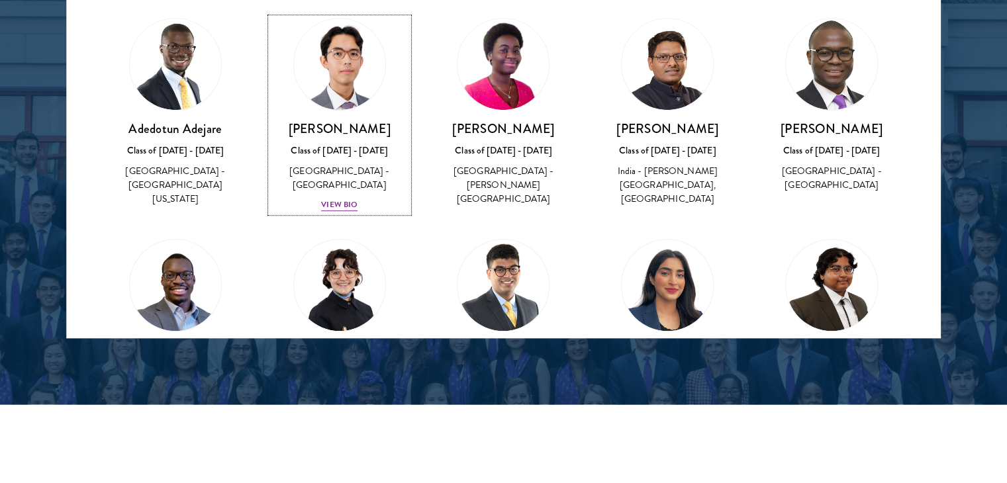
scroll to position [914, 0]
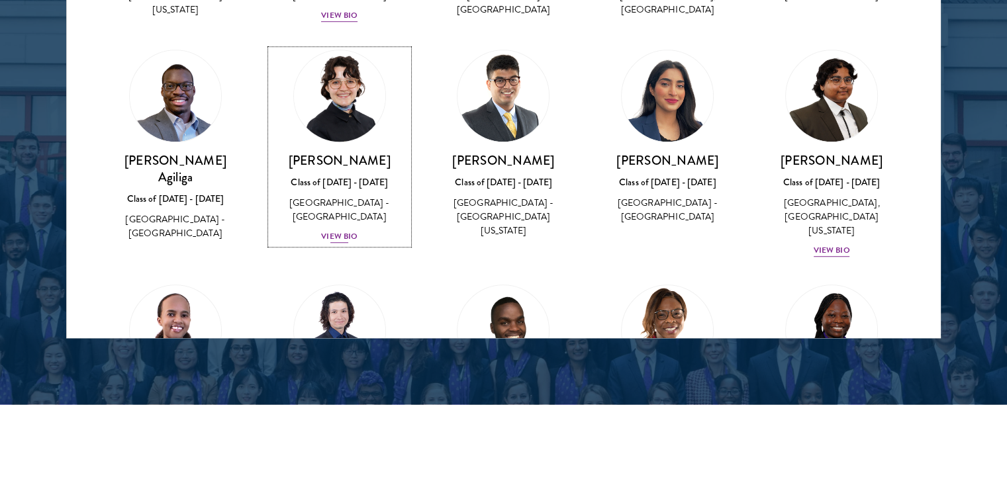
click at [340, 230] on div "View Bio" at bounding box center [339, 236] width 36 height 13
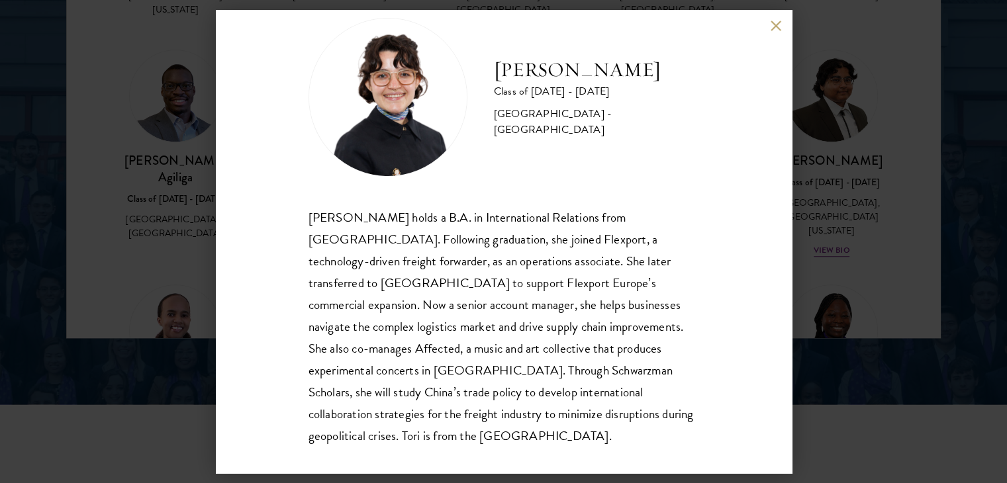
scroll to position [36, 0]
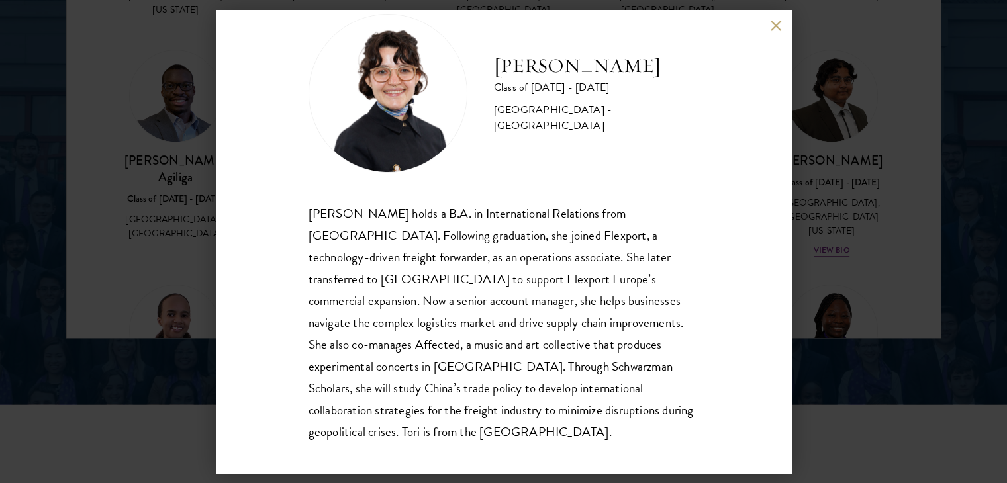
click at [767, 22] on div "Victoria Agostini Class of 2025 - 2026 United States of America - Pomona Colleg…" at bounding box center [504, 241] width 576 height 463
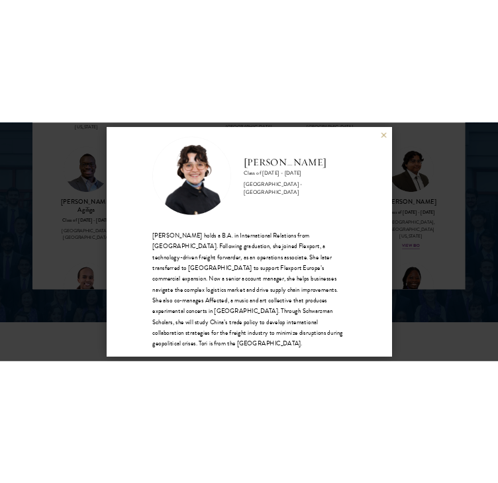
scroll to position [9, 0]
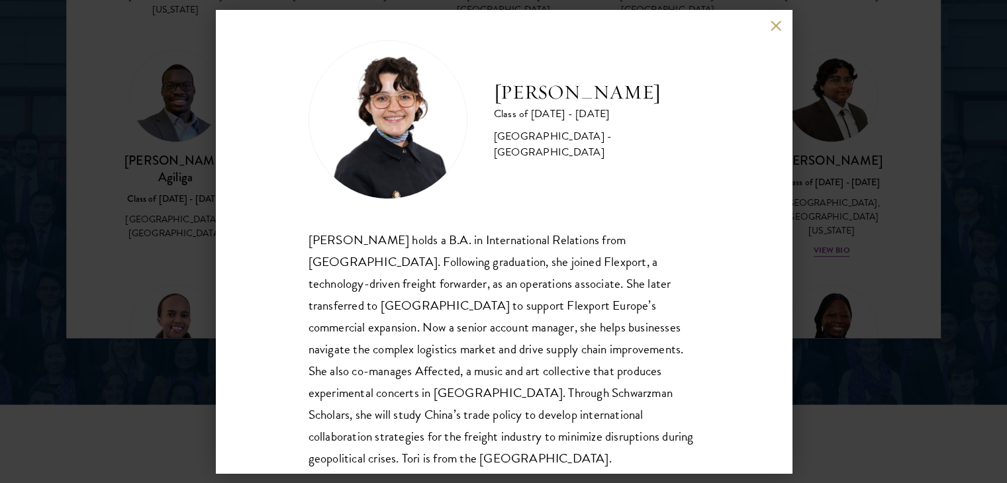
click at [769, 21] on div "Victoria Agostini Class of 2025 - 2026 United States of America - Pomona Colleg…" at bounding box center [504, 241] width 576 height 463
click at [777, 28] on button at bounding box center [776, 25] width 11 height 11
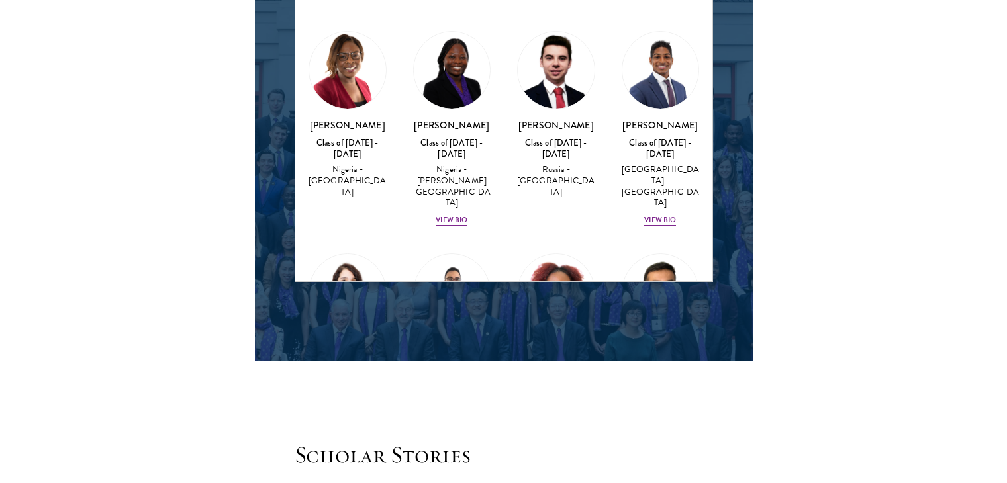
scroll to position [1584, 0]
